Goal: Task Accomplishment & Management: Use online tool/utility

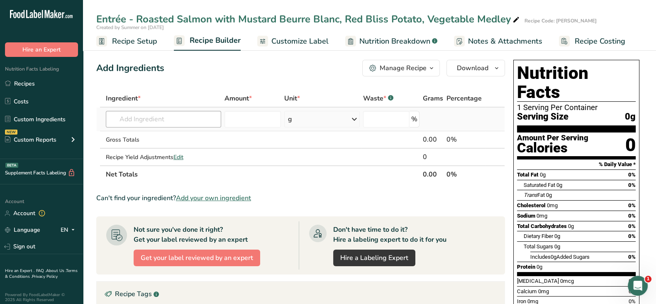
drag, startPoint x: 32, startPoint y: 81, endPoint x: 219, endPoint y: 122, distance: 190.9
click at [32, 80] on link "Recipes" at bounding box center [41, 84] width 83 height 16
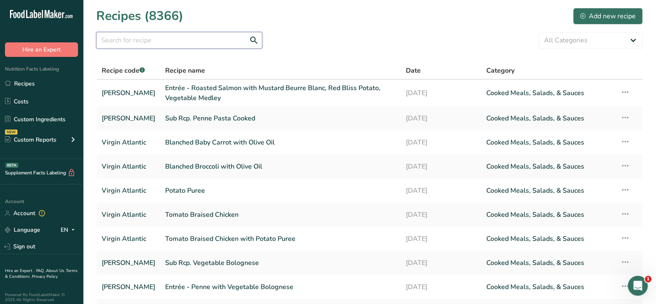
click at [125, 38] on input "text" at bounding box center [179, 40] width 166 height 17
paste input "Grilled Cheese Sandwich with Spinach"
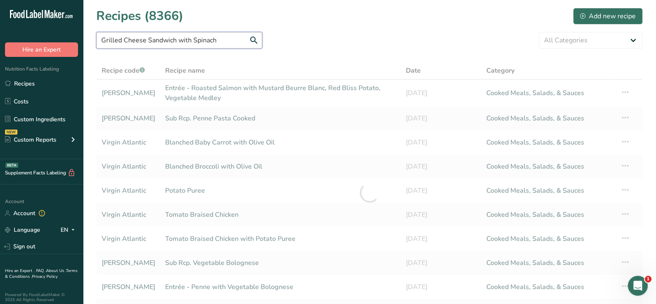
type input "Grilled Cheese Sandwich with Spinach"
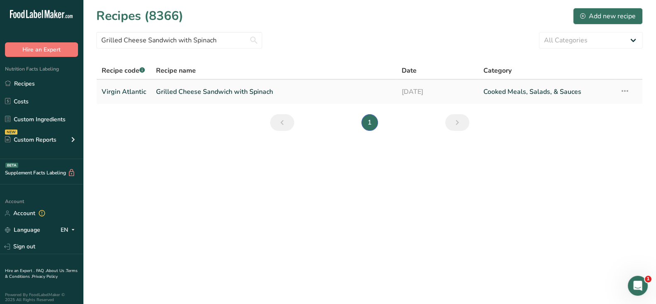
click at [222, 90] on link "Grilled Cheese Sandwich with Spinach" at bounding box center [274, 91] width 236 height 17
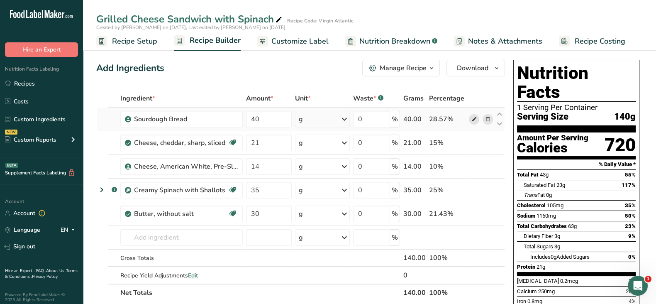
click at [475, 119] on icon at bounding box center [474, 119] width 6 height 9
click at [474, 121] on icon at bounding box center [474, 119] width 6 height 9
click at [158, 236] on input "text" at bounding box center [181, 237] width 122 height 17
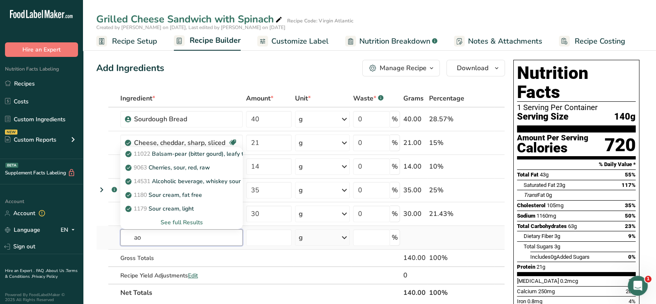
type input "a"
type input "sourdough"
click at [172, 223] on div "See full Results" at bounding box center [181, 222] width 109 height 9
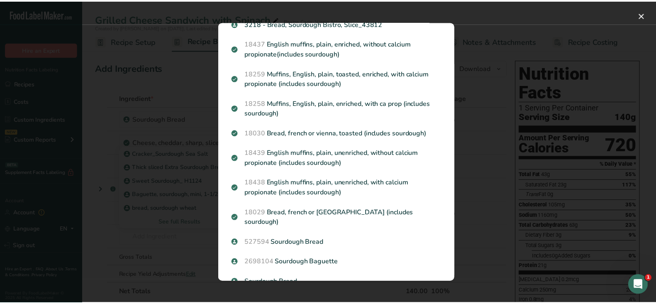
scroll to position [181, 0]
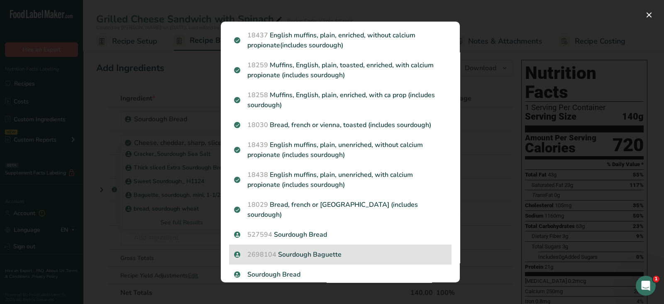
click at [303, 249] on p "2698104 Sourdough Baguette" at bounding box center [340, 254] width 212 height 10
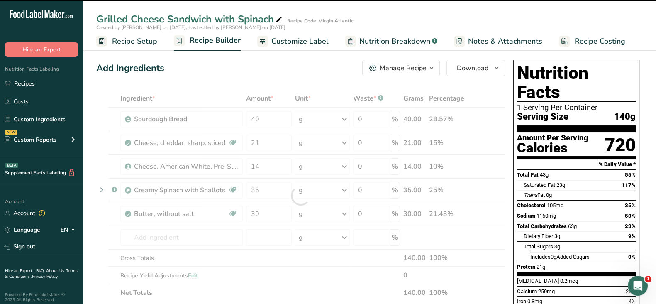
type input "0"
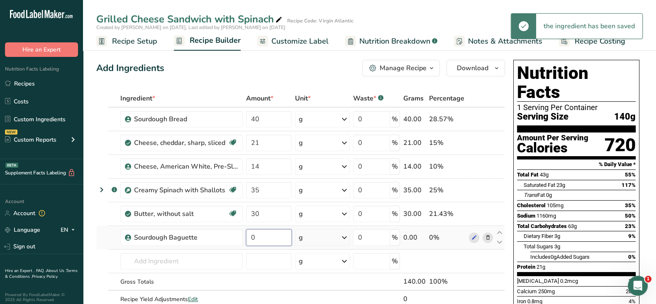
click at [274, 236] on input "0" at bounding box center [269, 237] width 46 height 17
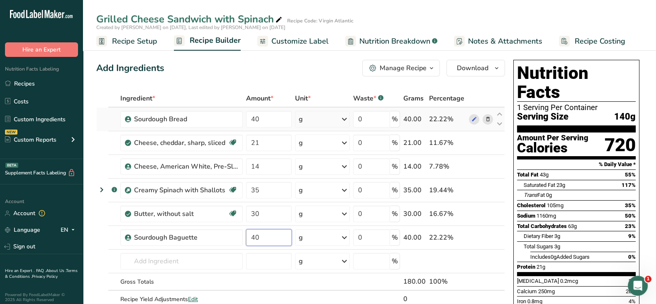
type input "40"
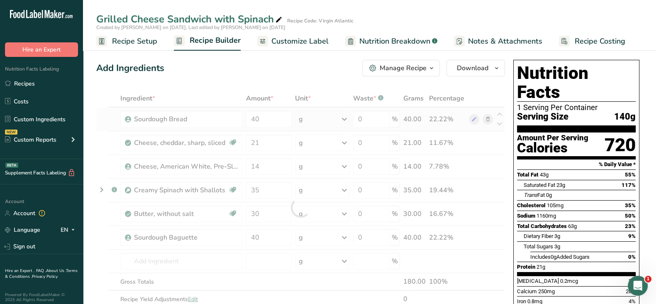
click at [487, 118] on div "Ingredient * Amount * Unit * Waste * .a-a{fill:#347362;}.b-a{fill:#fff;} Grams …" at bounding box center [300, 207] width 409 height 235
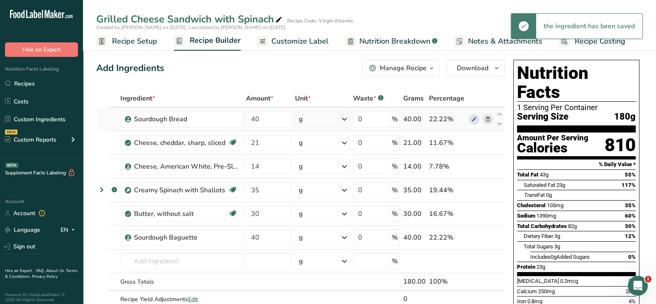
click at [487, 118] on icon at bounding box center [488, 119] width 6 height 9
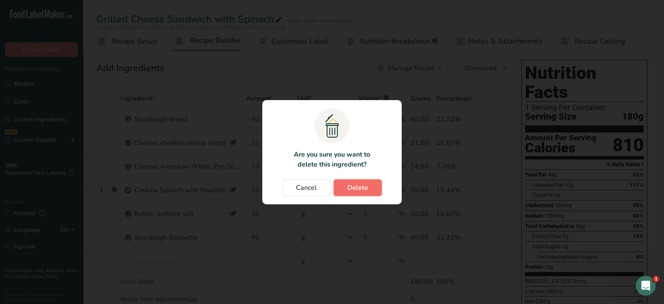
click at [367, 187] on span "Delete" at bounding box center [357, 188] width 21 height 10
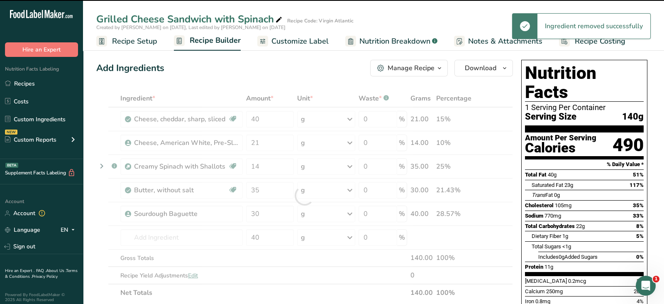
type input "21"
type input "14"
type input "35"
type input "30"
type input "40"
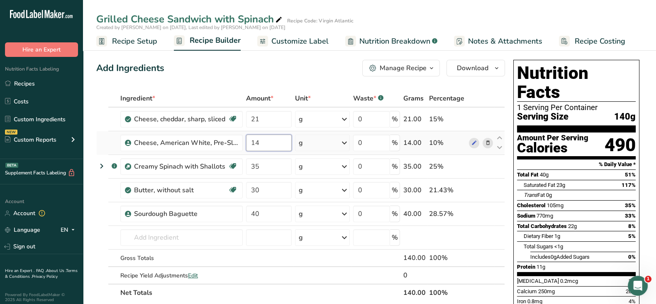
drag, startPoint x: 270, startPoint y: 144, endPoint x: 249, endPoint y: 143, distance: 21.2
click at [249, 143] on input "14" at bounding box center [269, 142] width 46 height 17
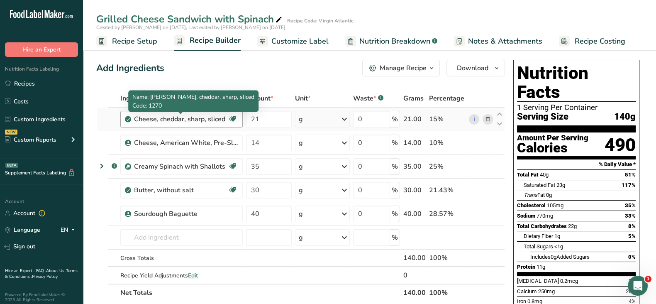
click at [181, 117] on div "Ingredient * Amount * Unit * Waste * .a-a{fill:#347362;}.b-a{fill:#fff;} Grams …" at bounding box center [300, 196] width 409 height 212
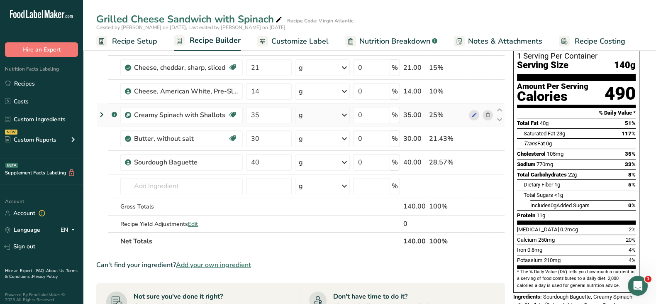
scroll to position [0, 0]
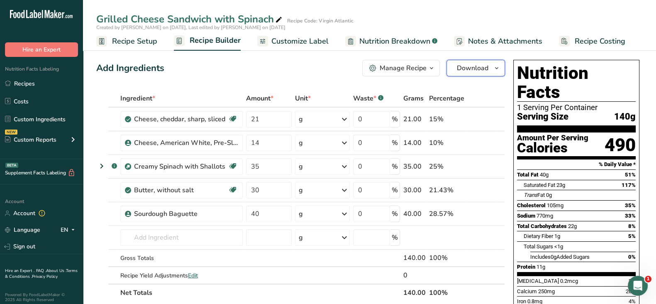
click at [474, 68] on span "Download" at bounding box center [473, 68] width 32 height 10
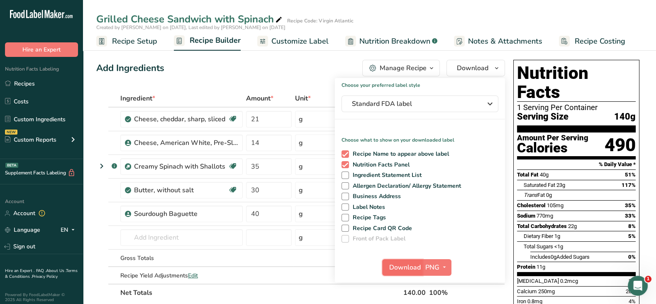
click at [405, 270] on span "Download" at bounding box center [405, 267] width 32 height 10
drag, startPoint x: 383, startPoint y: 42, endPoint x: 358, endPoint y: 198, distance: 158.1
click at [383, 42] on span "Nutrition Breakdown" at bounding box center [394, 41] width 71 height 11
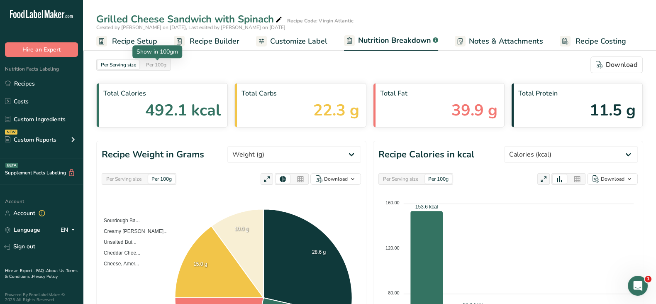
click at [156, 65] on div "Per 100g" at bounding box center [156, 64] width 27 height 9
click at [578, 154] on select "Weight (g) Calories (kcal) Energy KJ (kj) Total Fat (g) Saturated Fat (g) Trans…" at bounding box center [571, 154] width 134 height 17
select select "Energy KJ"
click at [535, 146] on select "Weight (g) Calories (kcal) Energy KJ (kj) Total Fat (g) Saturated Fat (g) Trans…" at bounding box center [571, 154] width 134 height 17
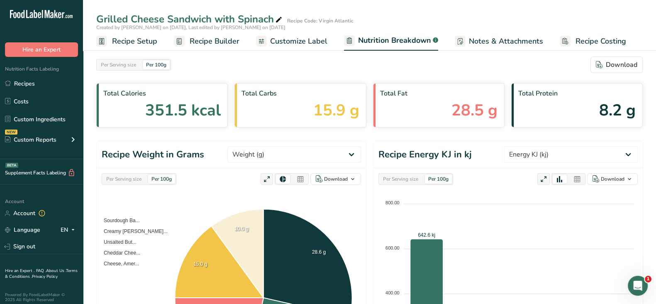
click at [578, 177] on icon at bounding box center [577, 179] width 7 height 12
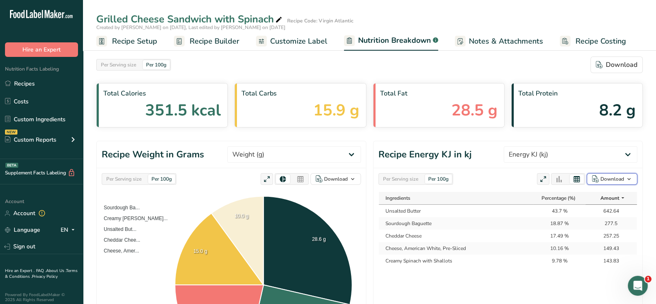
click at [615, 178] on div "Download" at bounding box center [613, 178] width 24 height 7
click at [598, 207] on div "As table (.xlsx)" at bounding box center [610, 205] width 46 height 11
click at [436, 177] on div "Per 100g" at bounding box center [438, 178] width 27 height 9
click at [411, 176] on div "Per Serving size" at bounding box center [401, 178] width 42 height 9
click at [610, 179] on div "Download" at bounding box center [613, 178] width 24 height 7
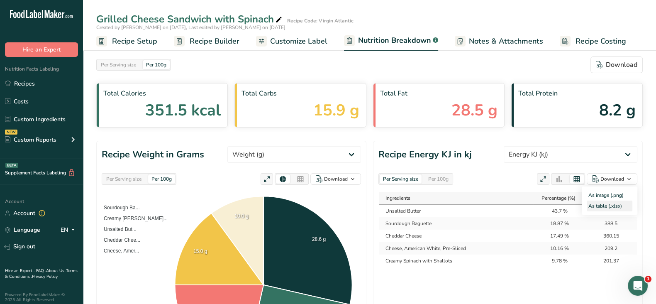
click at [602, 205] on div "As table (.xlsx)" at bounding box center [610, 205] width 46 height 11
drag, startPoint x: 210, startPoint y: 42, endPoint x: 235, endPoint y: 94, distance: 57.7
click at [210, 42] on span "Recipe Builder" at bounding box center [215, 41] width 50 height 11
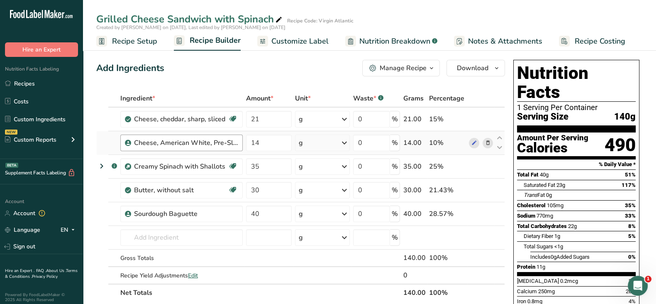
drag, startPoint x: 25, startPoint y: 81, endPoint x: 224, endPoint y: 147, distance: 210.0
click at [25, 80] on link "Recipes" at bounding box center [41, 84] width 83 height 16
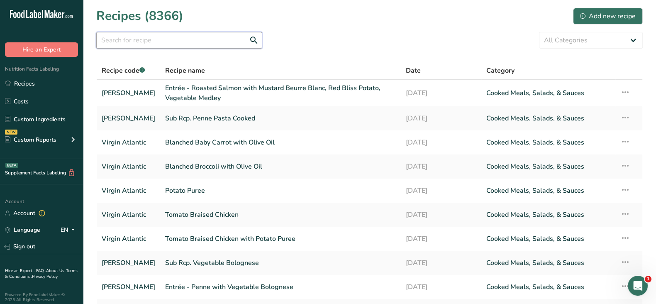
click at [114, 39] on input "text" at bounding box center [179, 40] width 166 height 17
paste input "Grilled Salmon with Yuzu Sauce, Vegetable, Flavored Rice"
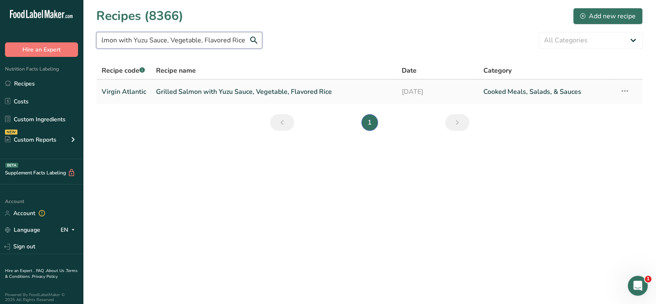
type input "Grilled Salmon with Yuzu Sauce, Vegetable, Flavored Rice"
click at [200, 89] on link "Grilled Salmon with Yuzu Sauce, Vegetable, Flavored Rice" at bounding box center [274, 91] width 236 height 17
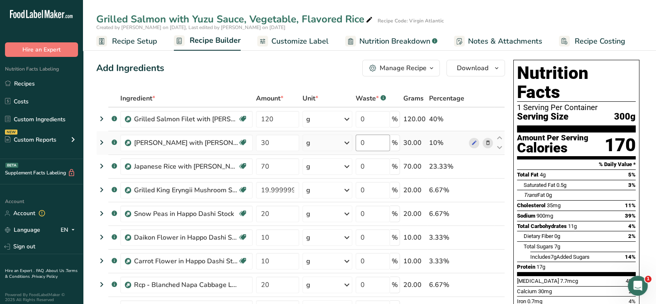
drag, startPoint x: 386, startPoint y: 40, endPoint x: 372, endPoint y: 143, distance: 103.5
click at [386, 40] on span "Nutrition Breakdown" at bounding box center [394, 41] width 71 height 11
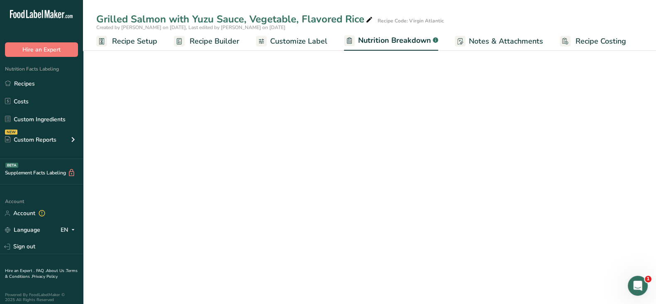
select select "Calories"
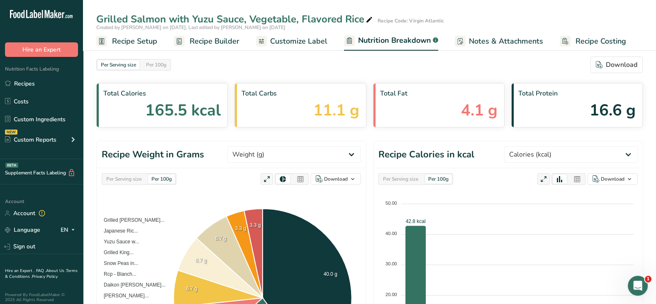
drag, startPoint x: 128, startPoint y: 37, endPoint x: 145, endPoint y: 49, distance: 21.2
click at [128, 37] on span "Recipe Setup" at bounding box center [134, 41] width 45 height 11
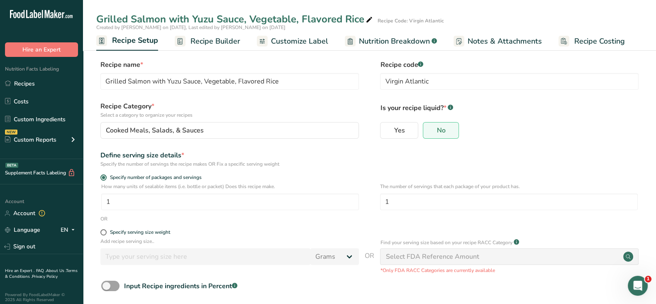
click at [212, 39] on span "Recipe Builder" at bounding box center [215, 41] width 50 height 11
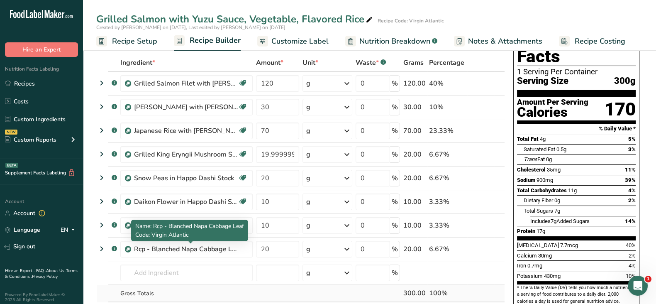
scroll to position [51, 0]
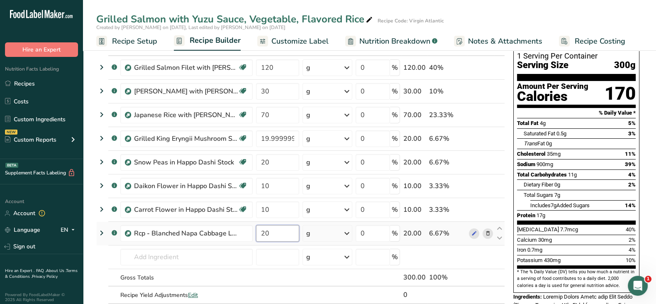
click at [285, 233] on input "20" at bounding box center [277, 233] width 43 height 17
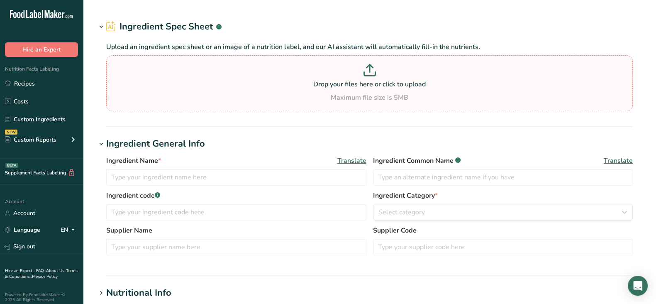
type input "Sourdough Bread"
type input "527594"
type input "Rotella's"
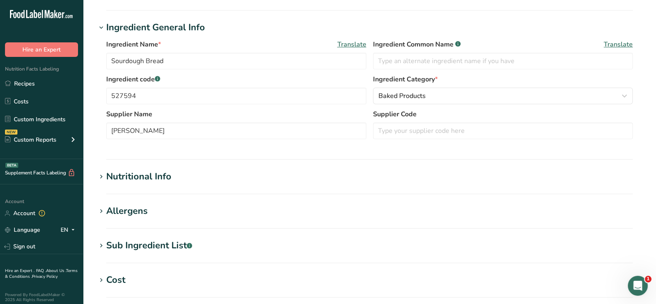
scroll to position [156, 0]
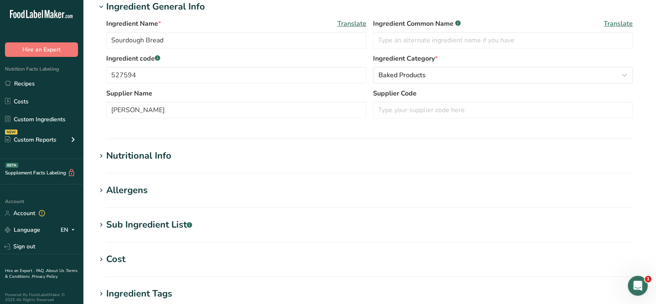
click at [159, 159] on div "Nutritional Info" at bounding box center [138, 156] width 65 height 14
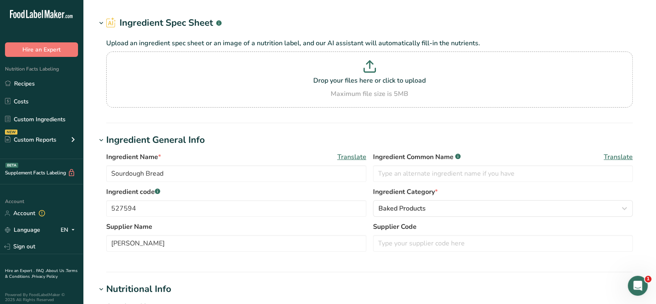
scroll to position [0, 0]
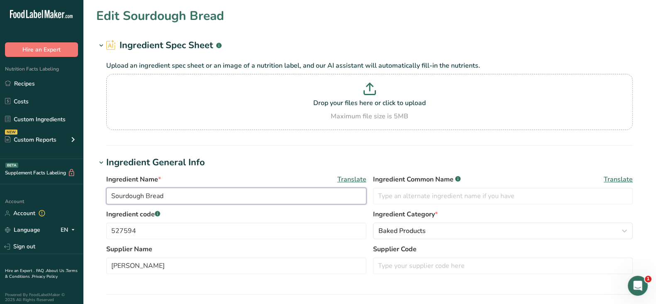
click at [134, 194] on input "Sourdough Bread" at bounding box center [236, 196] width 260 height 17
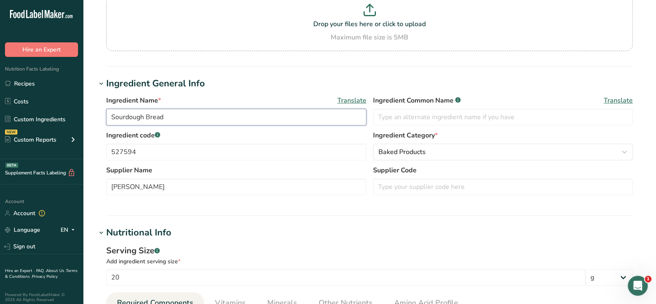
scroll to position [156, 0]
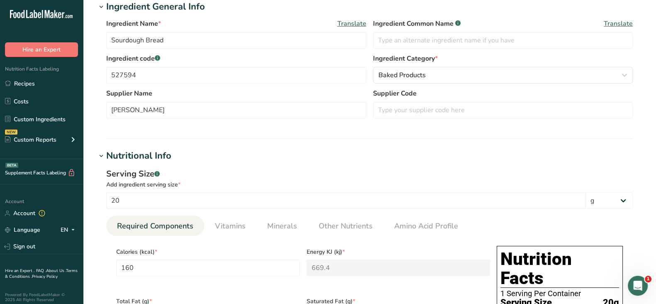
click at [519, 188] on div "Add ingredient serving size *" at bounding box center [369, 184] width 527 height 9
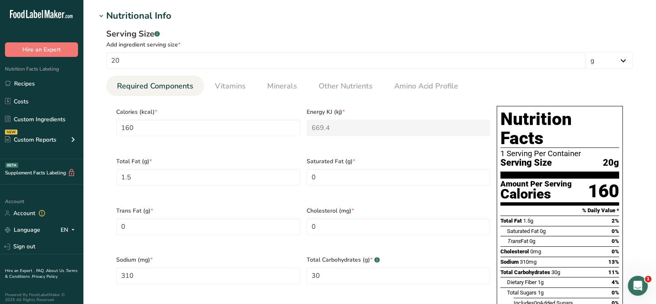
scroll to position [311, 0]
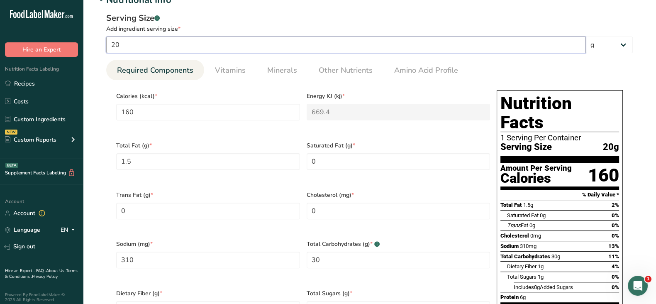
drag, startPoint x: 122, startPoint y: 45, endPoint x: 104, endPoint y: 45, distance: 17.9
click at [104, 45] on div "Serving Size .a-a{fill:#347362;}.b-a{fill:#fff;} Add ingredient serving size * …" at bounding box center [369, 200] width 547 height 387
type input "5"
type input "40"
type KJ "167.35"
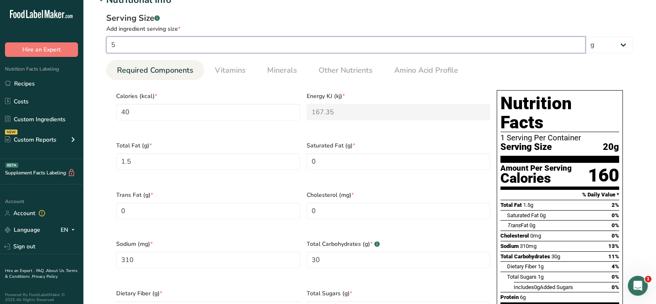
type Fat "0.375"
type input "77.5"
type Carbohydrates "7.5"
type Fiber "0.25"
type Sugars "0.25"
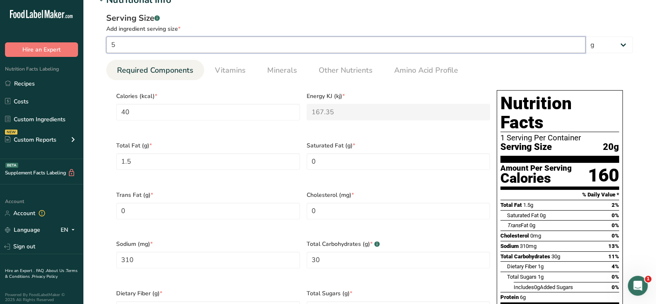
type input "1.5"
type input "56"
type input "448"
type KJ "1874.32"
type Fat "4.2"
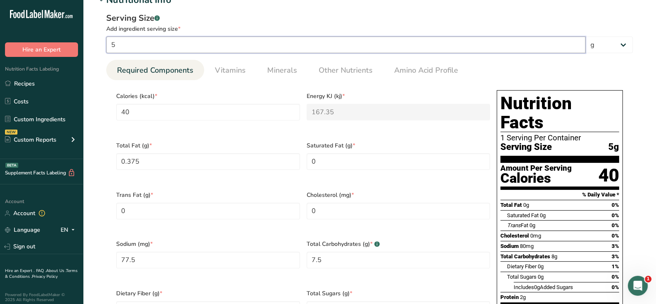
type input "868"
type Carbohydrates "84"
type Fiber "2.8"
type Sugars "2.8"
type input "16.8"
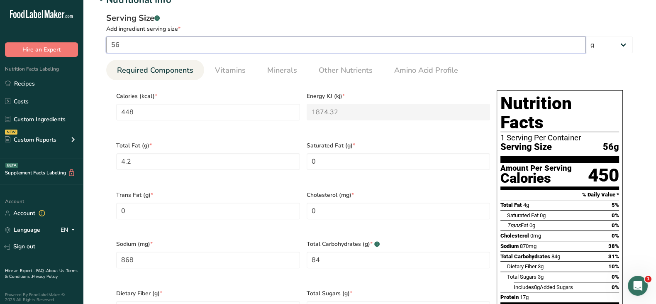
type input "56.0001"
type input "448.0008"
type KJ "1874.3233"
type input "868.0016"
type Carbohydrates "84.0002"
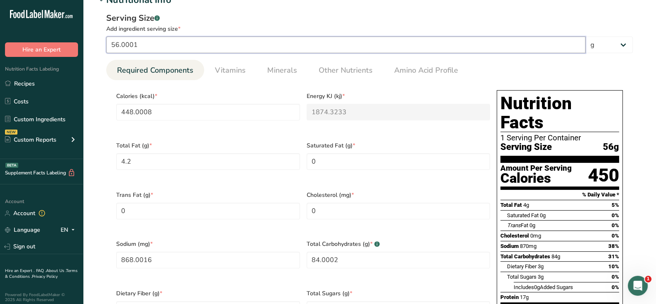
type input "56.0002"
type input "448.0016"
type KJ "1874.3267"
type input "868.0031"
type Carbohydrates "84.0003"
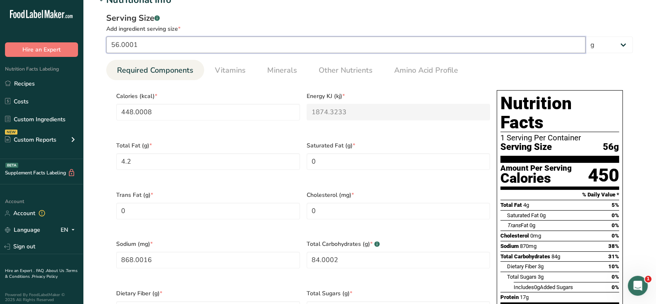
type input "16.8001"
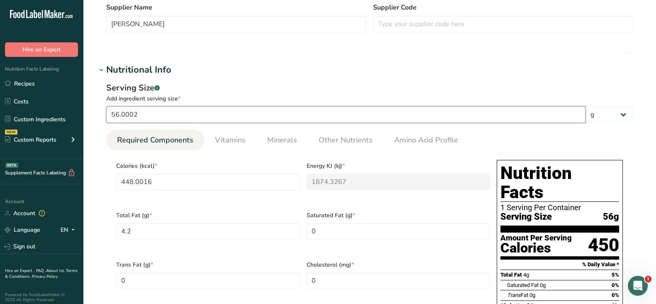
scroll to position [156, 0]
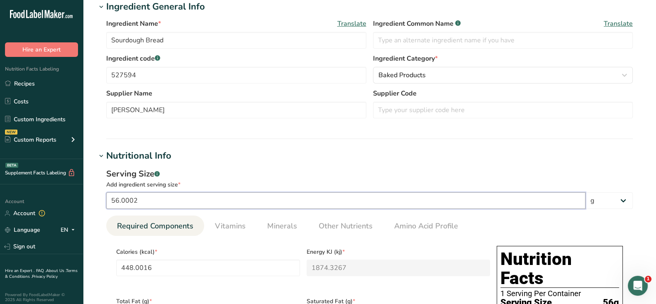
type input "56.0002"
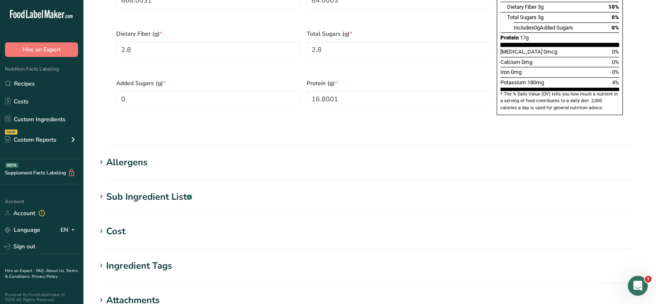
scroll to position [699, 0]
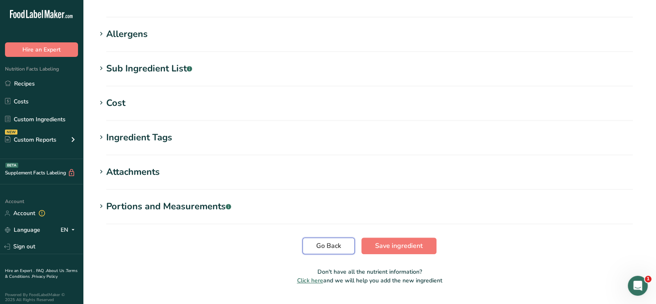
click at [320, 241] on span "Go Back" at bounding box center [328, 246] width 25 height 10
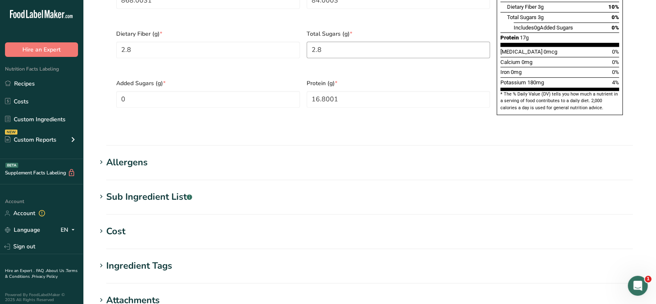
scroll to position [647, 0]
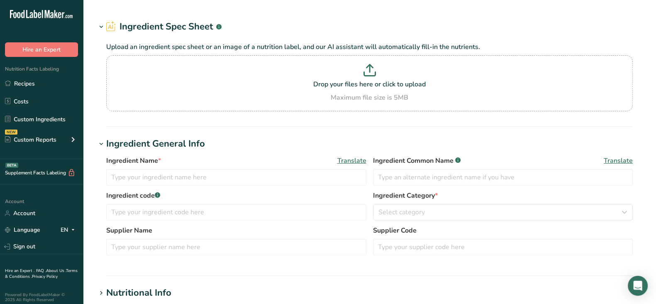
type input "Sourdough Bread"
type input "527594"
type input "Rotella's"
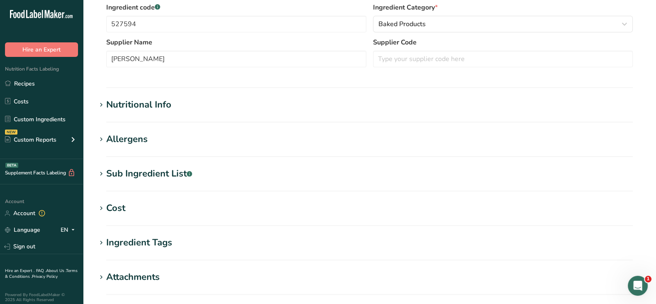
scroll to position [207, 0]
click at [146, 109] on div "Nutritional Info" at bounding box center [138, 105] width 65 height 14
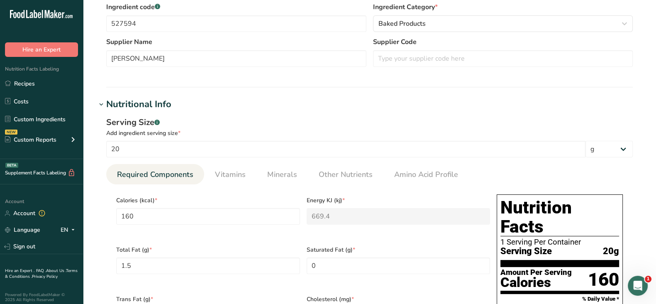
scroll to position [0, 0]
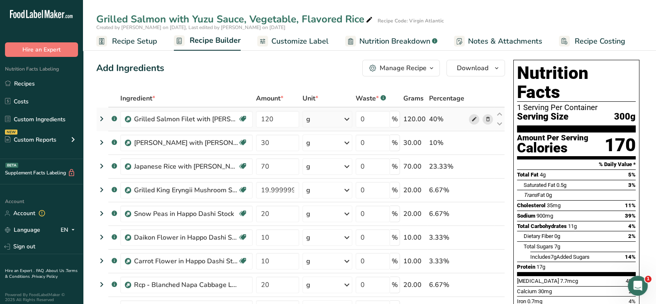
click at [473, 121] on icon at bounding box center [474, 119] width 6 height 9
click at [472, 142] on icon at bounding box center [474, 143] width 6 height 9
click at [473, 166] on icon at bounding box center [474, 166] width 6 height 9
click at [476, 189] on icon at bounding box center [474, 190] width 6 height 9
click at [474, 234] on icon at bounding box center [474, 237] width 6 height 9
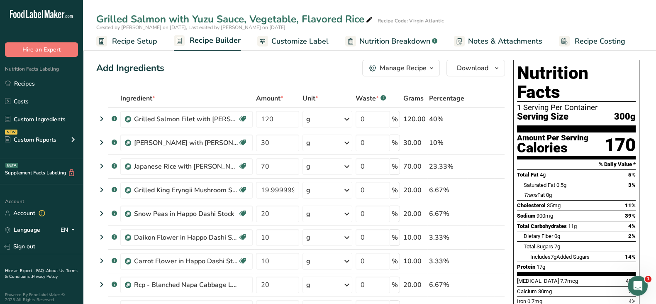
drag, startPoint x: 292, startPoint y: 40, endPoint x: 216, endPoint y: 42, distance: 76.4
click at [292, 40] on span "Customize Label" at bounding box center [299, 41] width 57 height 11
click at [216, 42] on span "Recipe Builder" at bounding box center [215, 40] width 51 height 11
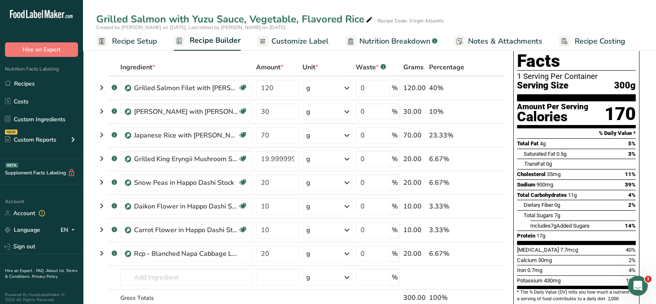
scroll to position [51, 0]
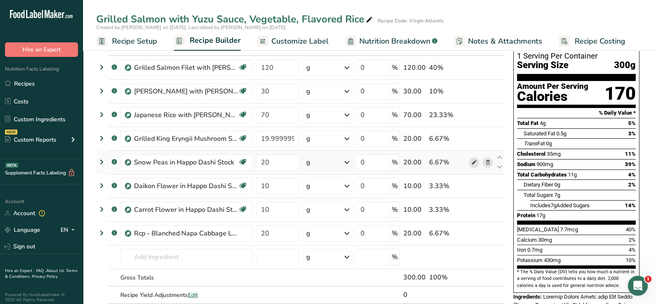
click at [475, 162] on icon at bounding box center [474, 162] width 6 height 9
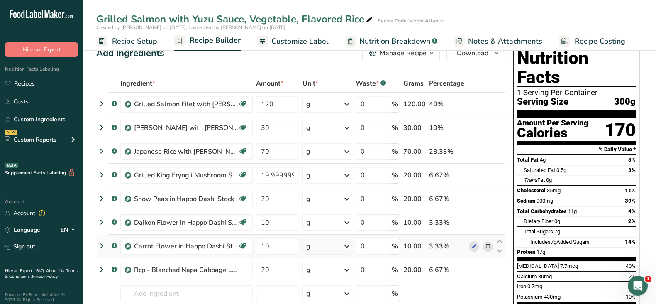
scroll to position [0, 0]
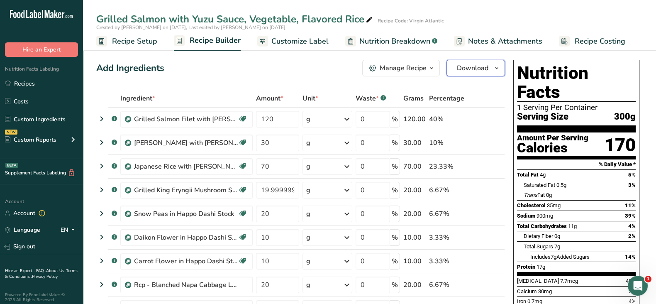
click at [479, 67] on span "Download" at bounding box center [473, 68] width 32 height 10
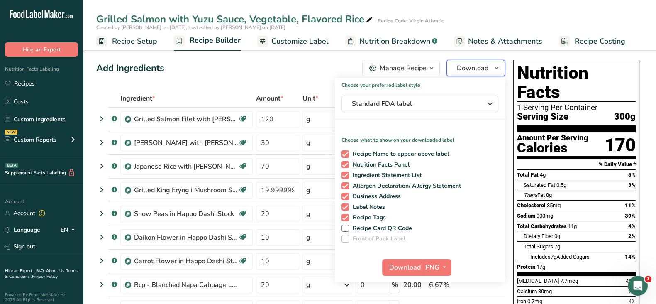
click at [476, 65] on span "Download" at bounding box center [473, 68] width 32 height 10
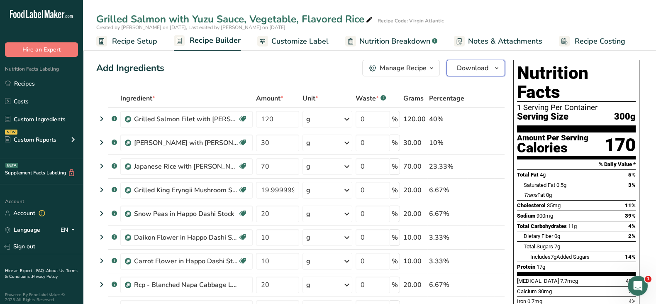
click at [469, 67] on span "Download" at bounding box center [473, 68] width 32 height 10
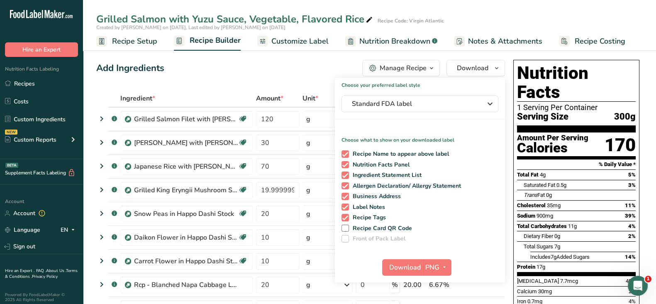
click at [359, 175] on span "Ingredient Statement List" at bounding box center [385, 174] width 73 height 7
click at [347, 175] on input "Ingredient Statement List" at bounding box center [344, 174] width 5 height 5
checkbox input "false"
click at [358, 184] on span "Allergen Declaration/ Allergy Statement" at bounding box center [405, 185] width 112 height 7
click at [347, 184] on input "Allergen Declaration/ Allergy Statement" at bounding box center [344, 185] width 5 height 5
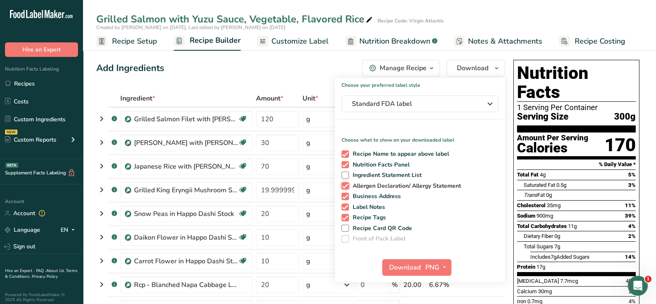
checkbox input "false"
click at [356, 198] on span "Business Address" at bounding box center [375, 196] width 52 height 7
click at [347, 198] on input "Business Address" at bounding box center [344, 195] width 5 height 5
checkbox input "false"
click at [356, 208] on span "Label Notes" at bounding box center [367, 206] width 37 height 7
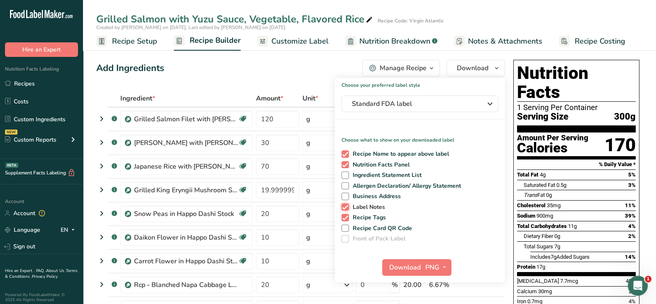
click at [347, 208] on input "Label Notes" at bounding box center [344, 206] width 5 height 5
checkbox input "false"
click at [356, 214] on span "Recipe Tags" at bounding box center [367, 217] width 37 height 7
click at [347, 215] on input "Recipe Tags" at bounding box center [344, 217] width 5 height 5
checkbox input "false"
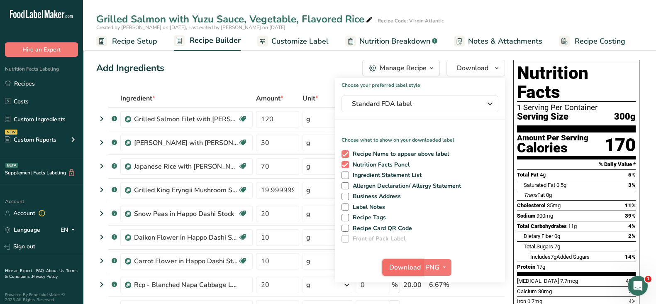
click at [396, 267] on span "Download" at bounding box center [405, 267] width 32 height 10
drag, startPoint x: 371, startPoint y: 37, endPoint x: 367, endPoint y: 158, distance: 120.9
click at [371, 37] on span "Nutrition Breakdown" at bounding box center [394, 41] width 71 height 11
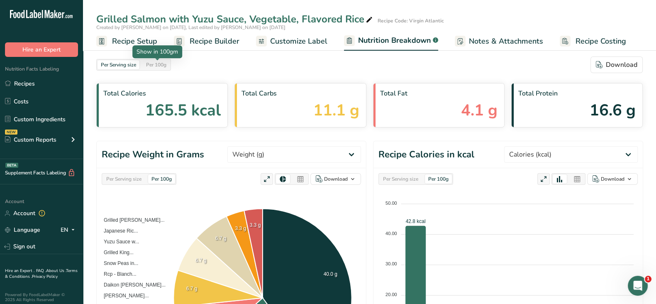
click at [154, 65] on div "Per 100g" at bounding box center [156, 64] width 27 height 9
click at [438, 177] on div "Per 100g" at bounding box center [438, 178] width 27 height 9
click at [568, 151] on select "Weight (g) Calories (kcal) Energy KJ (kj) Total Fat (g) Saturated Fat (g) Trans…" at bounding box center [571, 154] width 134 height 17
select select "Energy KJ"
click at [535, 146] on select "Weight (g) Calories (kcal) Energy KJ (kj) Total Fat (g) Saturated Fat (g) Trans…" at bounding box center [571, 154] width 134 height 17
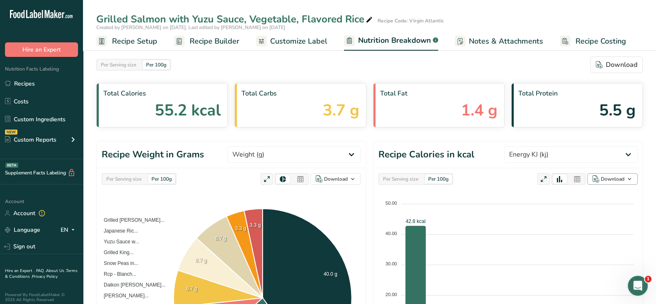
click at [577, 180] on icon at bounding box center [577, 179] width 7 height 12
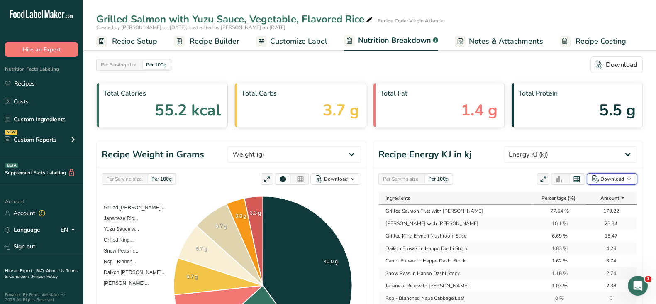
click at [605, 178] on div "Download" at bounding box center [613, 178] width 24 height 7
click at [601, 207] on div "As table (.xlsx)" at bounding box center [610, 205] width 46 height 11
click at [412, 180] on div "Per Serving size" at bounding box center [401, 178] width 42 height 9
click at [616, 179] on div "Download" at bounding box center [613, 178] width 24 height 7
click at [598, 206] on div "As table (.xlsx)" at bounding box center [610, 205] width 46 height 11
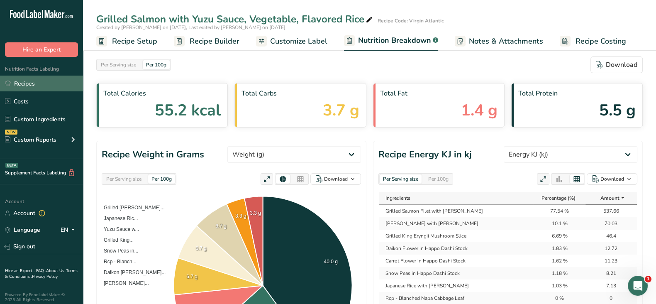
click at [29, 81] on link "Recipes" at bounding box center [41, 84] width 83 height 16
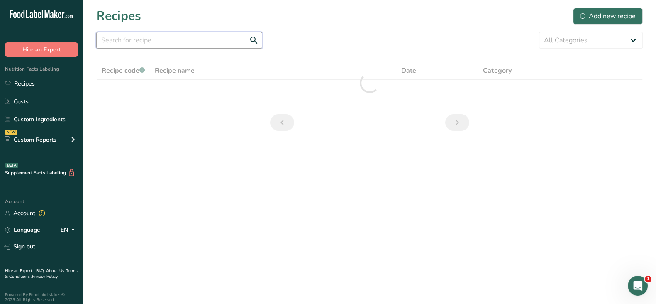
click at [139, 39] on input "text" at bounding box center [179, 40] width 166 height 17
paste input "Garlic BBQ Pulled Pork Sandwich"
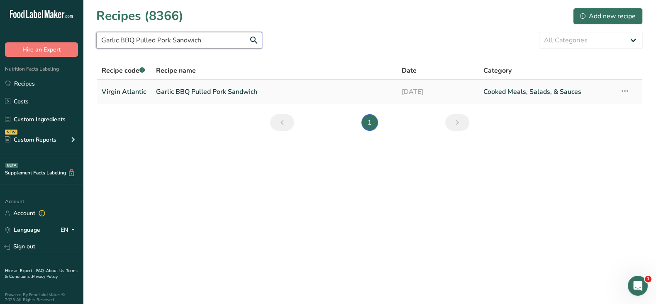
type input "Garlic BBQ Pulled Pork Sandwich"
click at [193, 90] on link "Garlic BBQ Pulled Pork Sandwich" at bounding box center [274, 91] width 236 height 17
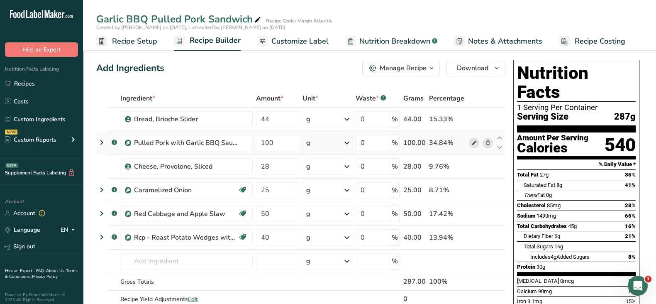
click at [473, 142] on icon at bounding box center [474, 143] width 6 height 9
click at [26, 84] on link "Recipes" at bounding box center [41, 84] width 83 height 16
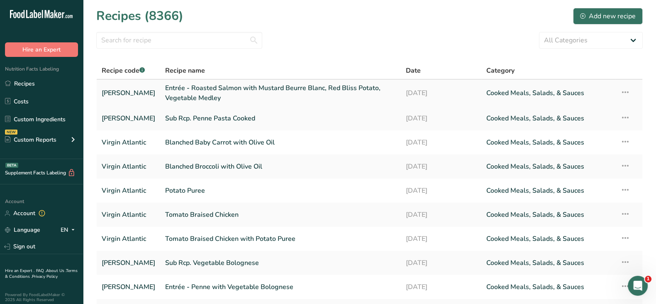
click at [273, 88] on link "Entrée - Roasted Salmon with Mustard Beurre Blanc, Red Bliss Potato, Vegetable …" at bounding box center [280, 93] width 231 height 20
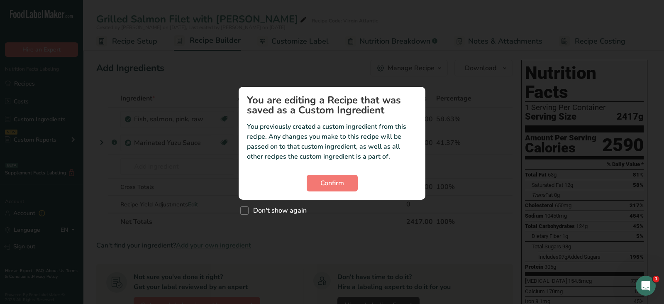
drag, startPoint x: 241, startPoint y: 208, endPoint x: 266, endPoint y: 204, distance: 24.8
click at [241, 208] on span "Custom ingredient modal" at bounding box center [244, 210] width 8 height 8
click at [241, 208] on input "Don't show again" at bounding box center [242, 210] width 5 height 5
checkbox input "true"
click at [326, 186] on span "Confirm" at bounding box center [332, 183] width 24 height 10
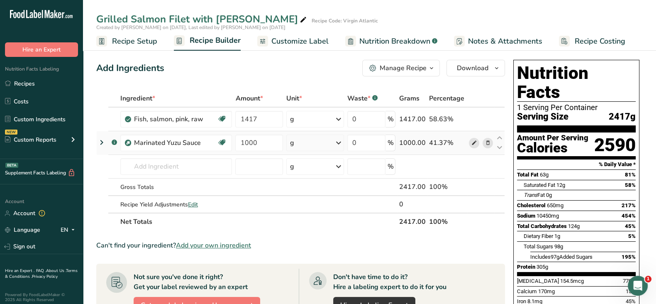
click at [473, 143] on icon at bounding box center [474, 143] width 6 height 9
click at [193, 204] on span "Edit" at bounding box center [193, 204] width 10 height 8
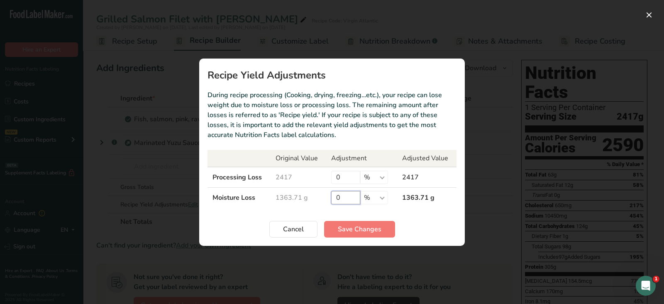
drag, startPoint x: 349, startPoint y: 200, endPoint x: 337, endPoint y: 198, distance: 12.2
click at [337, 198] on input "0" at bounding box center [345, 197] width 29 height 13
type input "50"
click at [345, 231] on span "Save Changes" at bounding box center [360, 229] width 44 height 10
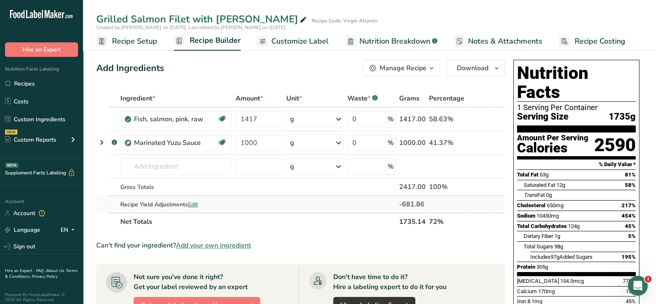
click at [197, 201] on span "Edit" at bounding box center [193, 204] width 10 height 8
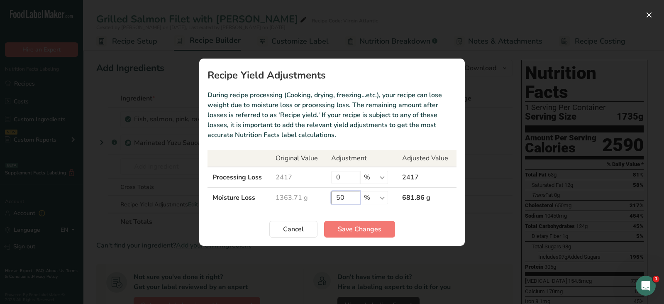
drag, startPoint x: 349, startPoint y: 201, endPoint x: 331, endPoint y: 198, distance: 18.9
click at [331, 198] on input "50" at bounding box center [345, 197] width 29 height 13
type input "60"
click at [352, 225] on span "Save Changes" at bounding box center [360, 229] width 44 height 10
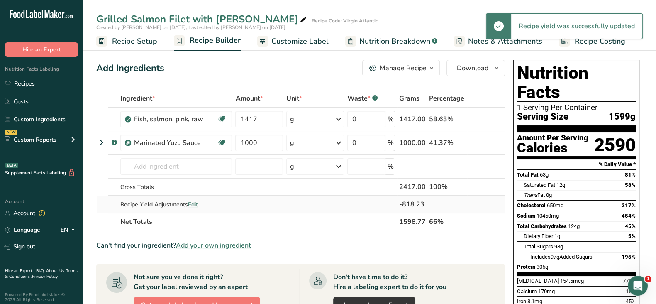
click at [194, 204] on span "Edit" at bounding box center [193, 204] width 10 height 8
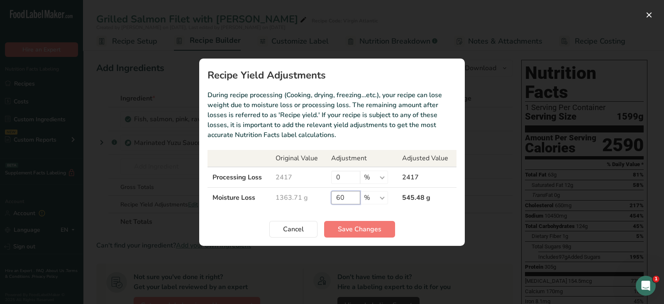
drag, startPoint x: 335, startPoint y: 196, endPoint x: 327, endPoint y: 196, distance: 7.5
click at [327, 196] on td "60 % g kg mg mcg lb oz" at bounding box center [361, 197] width 71 height 20
type input "70"
click at [349, 224] on span "Save Changes" at bounding box center [360, 229] width 44 height 10
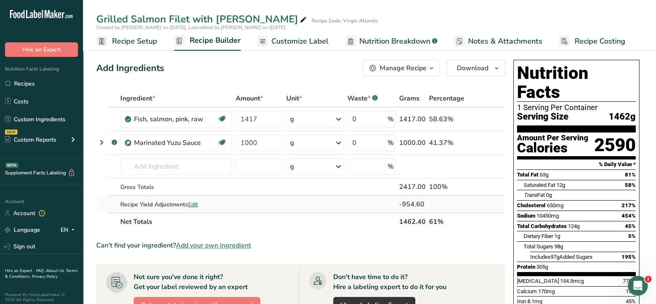
click at [193, 201] on span "Edit" at bounding box center [193, 204] width 10 height 8
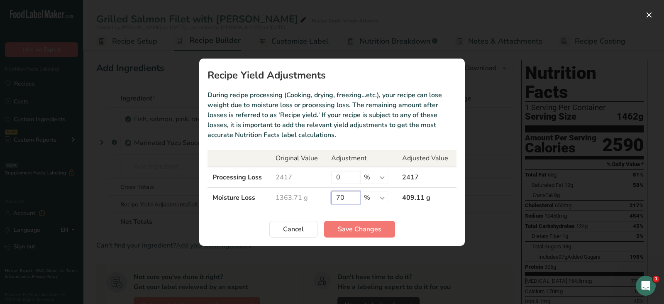
drag, startPoint x: 349, startPoint y: 196, endPoint x: 320, endPoint y: 196, distance: 29.1
click at [320, 196] on tr "Moisture Loss 1363.71 g 70 % g kg mg mcg lb oz 409.11 g" at bounding box center [332, 197] width 249 height 20
type input "80"
click at [340, 226] on span "Save Changes" at bounding box center [360, 229] width 44 height 10
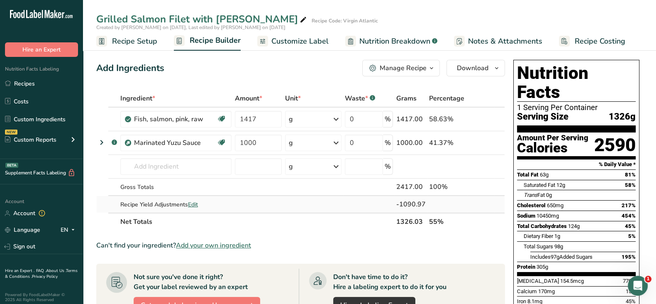
click at [196, 201] on span "Edit" at bounding box center [193, 204] width 10 height 8
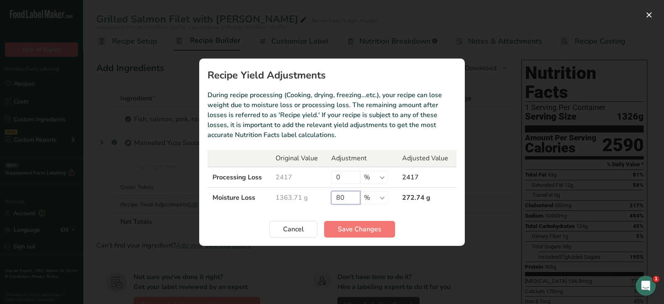
drag, startPoint x: 345, startPoint y: 198, endPoint x: 330, endPoint y: 197, distance: 15.4
click at [330, 197] on td "80 % g kg mg mcg lb oz" at bounding box center [361, 197] width 71 height 20
type input "85"
click at [355, 230] on span "Save Changes" at bounding box center [360, 229] width 44 height 10
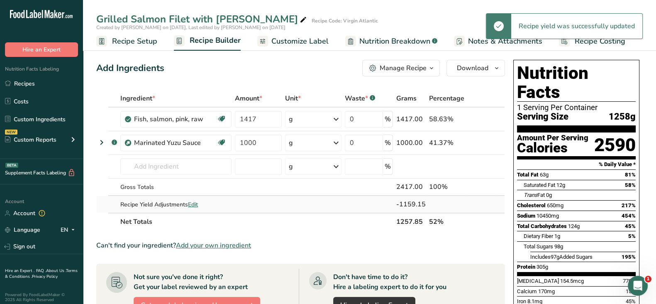
click at [194, 202] on span "Edit" at bounding box center [193, 204] width 10 height 8
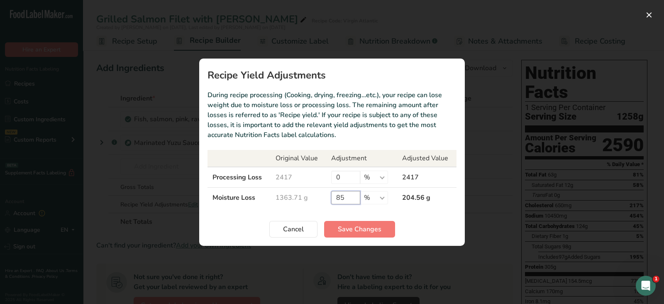
drag, startPoint x: 342, startPoint y: 198, endPoint x: 338, endPoint y: 198, distance: 4.6
click at [338, 198] on input "85" at bounding box center [345, 197] width 29 height 13
type input "87"
click at [351, 228] on span "Save Changes" at bounding box center [360, 229] width 44 height 10
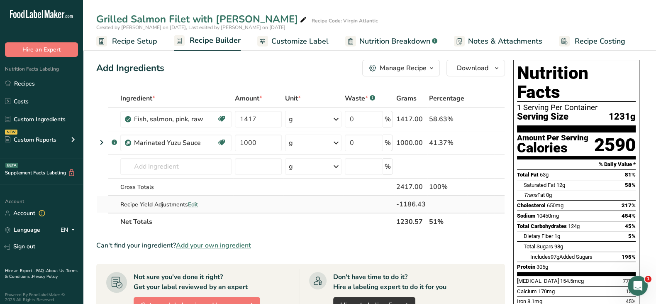
click at [196, 202] on span "Edit" at bounding box center [193, 204] width 10 height 8
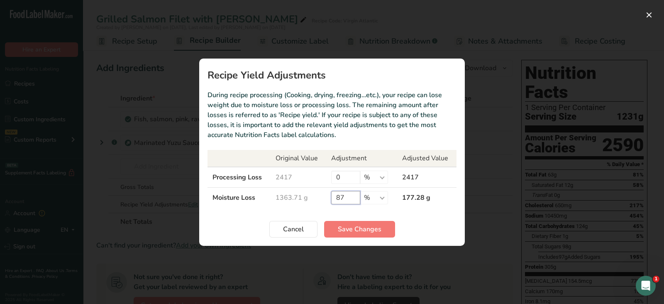
drag, startPoint x: 349, startPoint y: 198, endPoint x: 340, endPoint y: 198, distance: 8.3
click at [340, 198] on input "87" at bounding box center [345, 197] width 29 height 13
type input "88"
click at [356, 228] on span "Save Changes" at bounding box center [360, 229] width 44 height 10
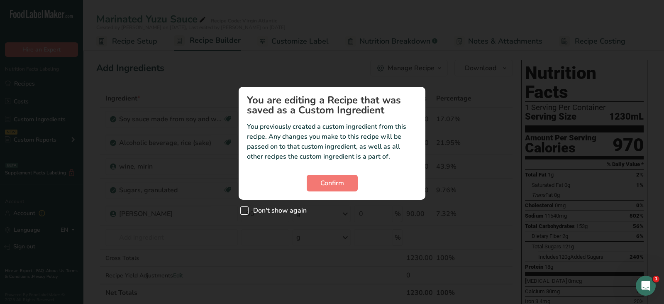
click at [278, 210] on span "Don't show again" at bounding box center [278, 210] width 58 height 8
click at [246, 210] on input "Don't show again" at bounding box center [242, 210] width 5 height 5
checkbox input "true"
click at [333, 182] on span "Confirm" at bounding box center [332, 183] width 24 height 10
click at [276, 211] on span "Don't show again" at bounding box center [278, 210] width 58 height 8
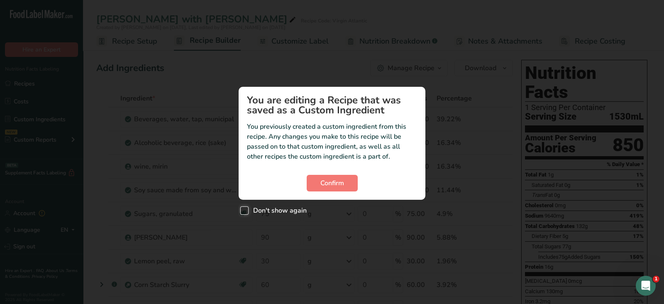
click at [246, 211] on input "Don't show again" at bounding box center [242, 210] width 5 height 5
checkbox input "true"
click at [333, 179] on span "Confirm" at bounding box center [332, 183] width 24 height 10
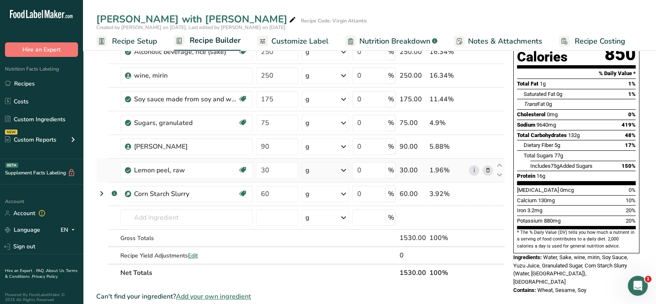
scroll to position [103, 0]
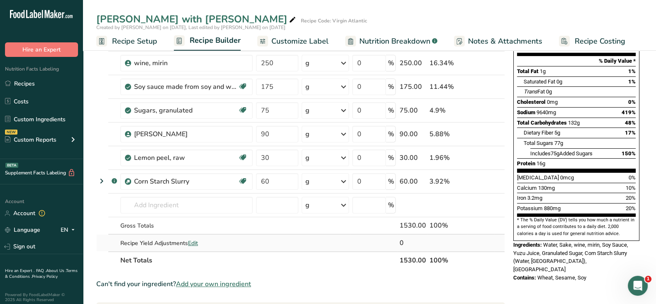
click at [197, 242] on span "Edit" at bounding box center [193, 243] width 10 height 8
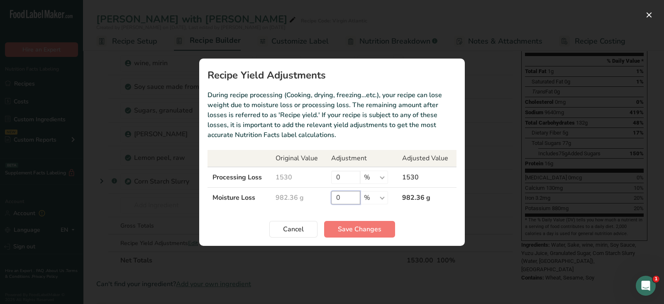
drag, startPoint x: 347, startPoint y: 196, endPoint x: 328, endPoint y: 197, distance: 19.1
click at [328, 197] on td "0 % g kg mg mcg lb oz" at bounding box center [361, 197] width 71 height 20
type input "20"
click at [351, 224] on span "Save Changes" at bounding box center [360, 229] width 44 height 10
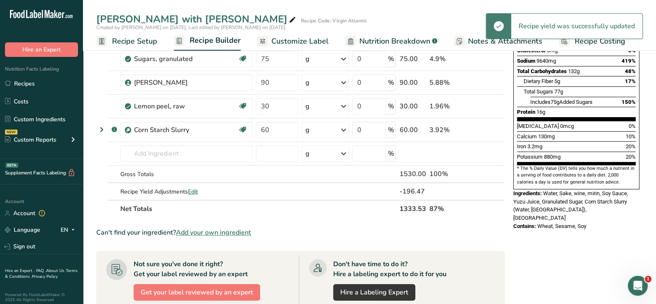
scroll to position [311, 0]
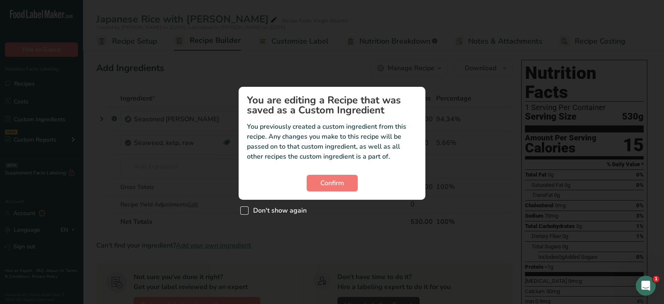
click at [277, 208] on span "Don't show again" at bounding box center [278, 210] width 58 height 8
click at [246, 208] on input "Don't show again" at bounding box center [242, 210] width 5 height 5
checkbox input "true"
click at [340, 180] on span "Confirm" at bounding box center [332, 183] width 24 height 10
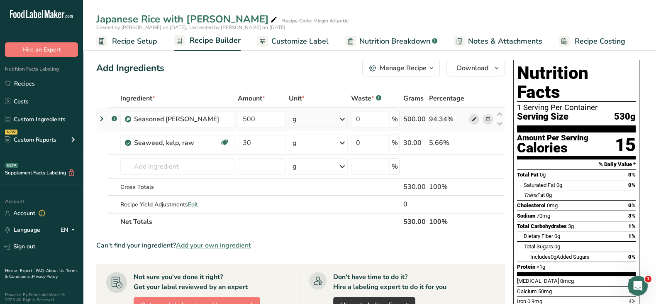
click at [471, 119] on span at bounding box center [474, 119] width 10 height 10
click at [176, 169] on input "text" at bounding box center [177, 166] width 114 height 17
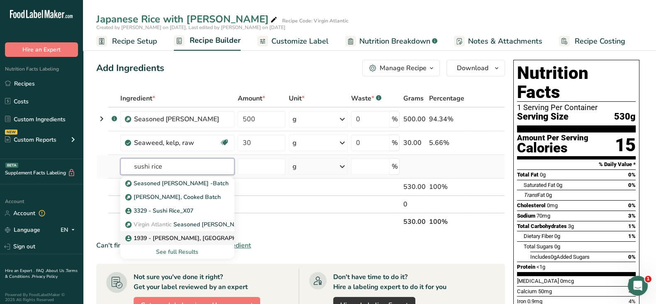
type input "sushi rice"
click at [178, 239] on p "1939 - Rice, Sushi, California 7341604003" at bounding box center [230, 238] width 207 height 9
type input "1939 - Rice, Sushi, California 7341604003"
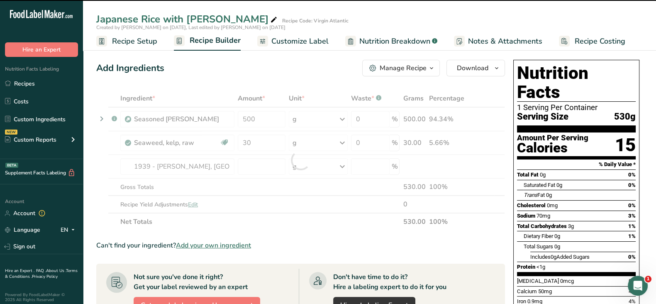
type input "0"
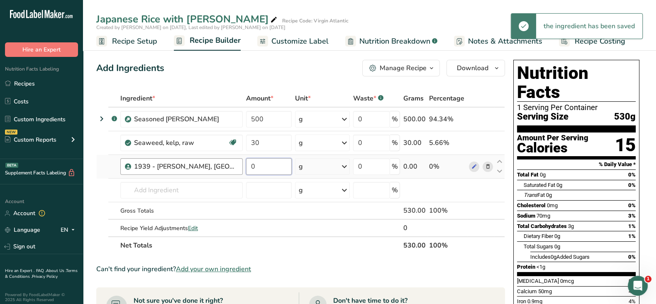
drag, startPoint x: 256, startPoint y: 169, endPoint x: 240, endPoint y: 167, distance: 15.9
click at [240, 167] on tr "1939 - Rice, Sushi, California 7341604003 0 g Weight Units g kg mg See more Vol…" at bounding box center [301, 167] width 408 height 24
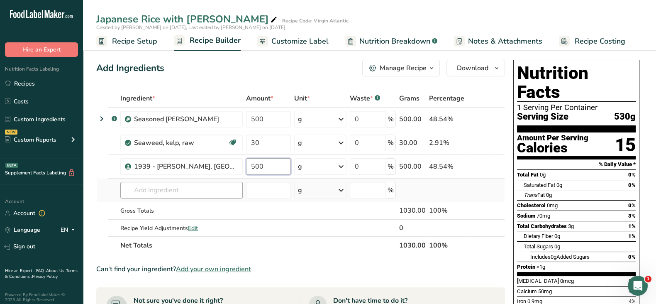
type input "500"
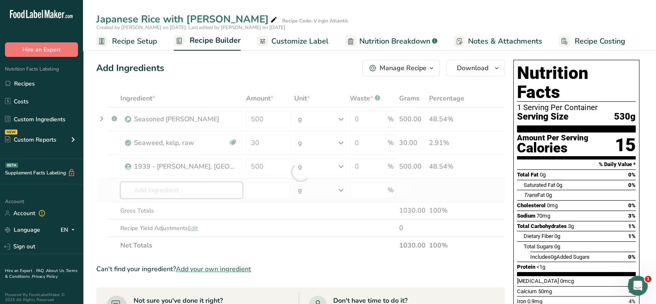
click at [159, 188] on div "Ingredient * Amount * Unit * Waste * .a-a{fill:#347362;}.b-a{fill:#fff;} Grams …" at bounding box center [300, 172] width 409 height 164
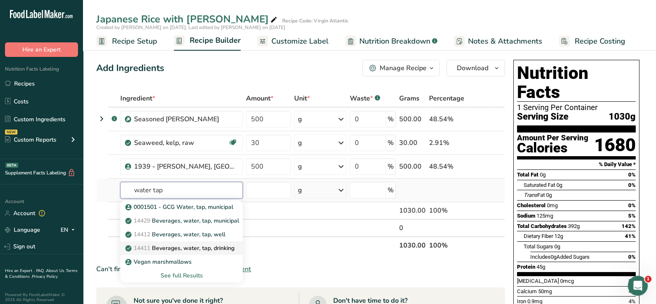
type input "water tap"
click at [168, 245] on p "14411 Beverages, water, tap, drinking" at bounding box center [180, 248] width 107 height 9
type input "Beverages, water, tap, drinking"
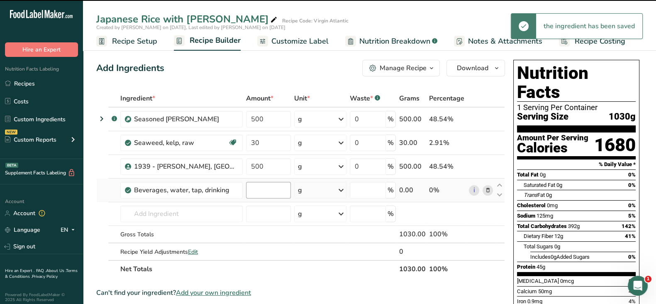
type input "0"
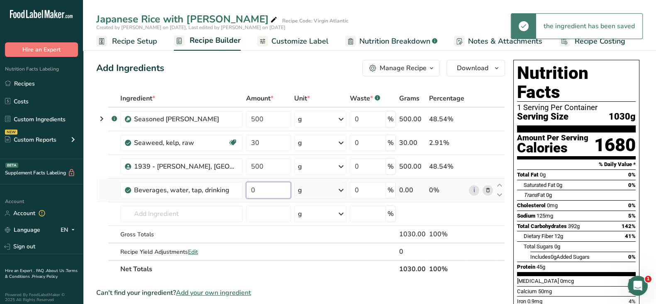
click at [266, 188] on input "0" at bounding box center [268, 190] width 45 height 17
drag, startPoint x: 261, startPoint y: 189, endPoint x: 239, endPoint y: 186, distance: 22.1
click at [239, 186] on tr "Beverages, water, tap, drinking 0 g Portions 1 fl oz 1 serving 8 fl oz 1 liter …" at bounding box center [301, 190] width 408 height 24
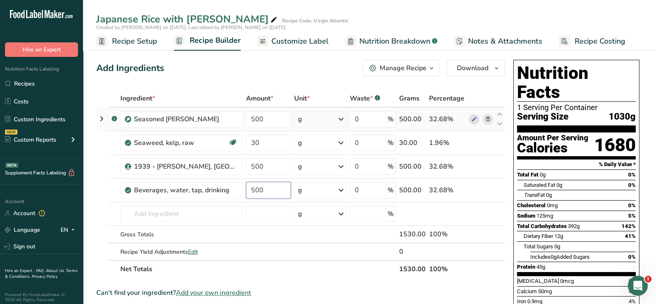
type input "500"
click at [489, 118] on div "Ingredient * Amount * Unit * Waste * .a-a{fill:#347362;}.b-a{fill:#fff;} Grams …" at bounding box center [300, 184] width 409 height 188
click at [486, 118] on icon at bounding box center [488, 119] width 6 height 9
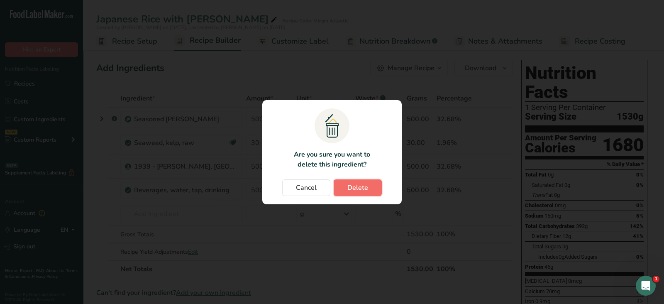
click at [347, 190] on button "Delete" at bounding box center [358, 187] width 48 height 17
type input "30"
type input "500"
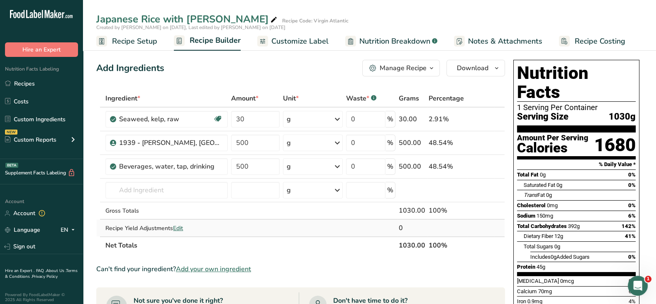
click at [181, 226] on span "Edit" at bounding box center [178, 228] width 10 height 8
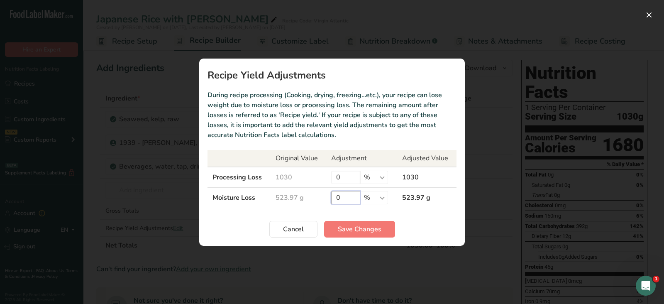
drag, startPoint x: 342, startPoint y: 196, endPoint x: 323, endPoint y: 193, distance: 18.9
click at [324, 194] on tr "Moisture Loss 523.97 g 0 % g kg mg mcg lb oz 523.97 g" at bounding box center [332, 197] width 249 height 20
type input "10"
click at [337, 230] on button "Save Changes" at bounding box center [359, 229] width 71 height 17
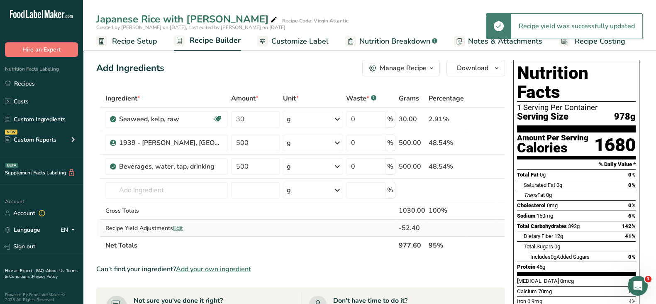
click at [181, 227] on span "Edit" at bounding box center [178, 228] width 10 height 8
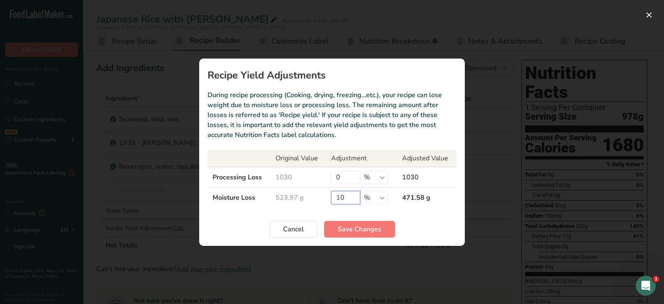
drag, startPoint x: 347, startPoint y: 200, endPoint x: 341, endPoint y: 199, distance: 5.9
click at [341, 199] on input "10" at bounding box center [345, 197] width 29 height 13
type input "15"
click at [348, 217] on section "Recipe Yield Adjustments During recipe processing (Cooking, drying, freezing…et…" at bounding box center [332, 152] width 266 height 187
click at [348, 222] on button "Save Changes" at bounding box center [359, 229] width 71 height 17
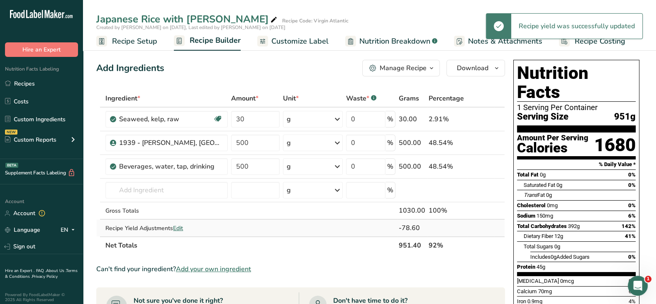
click at [176, 227] on span "Edit" at bounding box center [178, 228] width 10 height 8
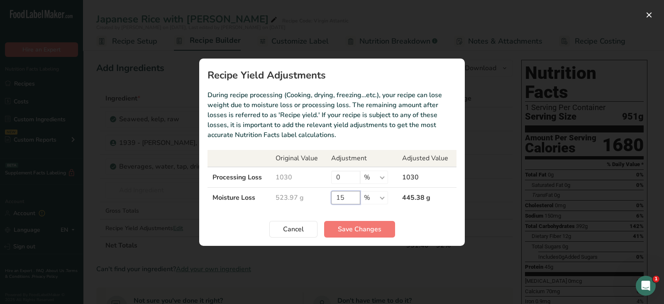
click at [341, 195] on input "15" at bounding box center [345, 197] width 29 height 13
type input "17"
click at [351, 228] on span "Save Changes" at bounding box center [360, 229] width 44 height 10
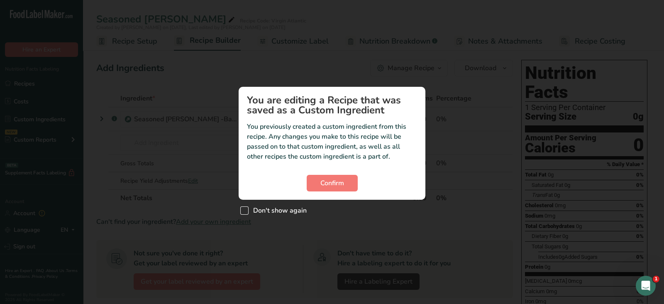
click at [274, 210] on span "Don't show again" at bounding box center [278, 210] width 58 height 8
click at [246, 210] on input "Don't show again" at bounding box center [242, 210] width 5 height 5
checkbox input "true"
click at [349, 175] on button "Confirm" at bounding box center [332, 183] width 51 height 17
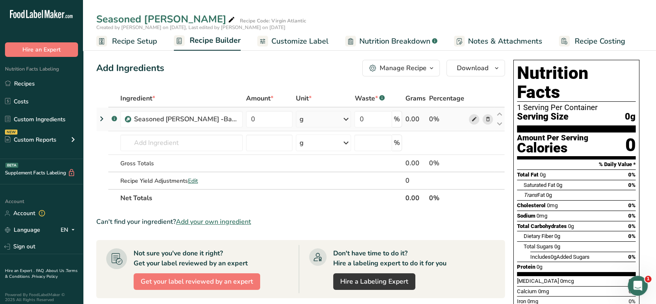
click at [471, 120] on icon at bounding box center [474, 119] width 6 height 9
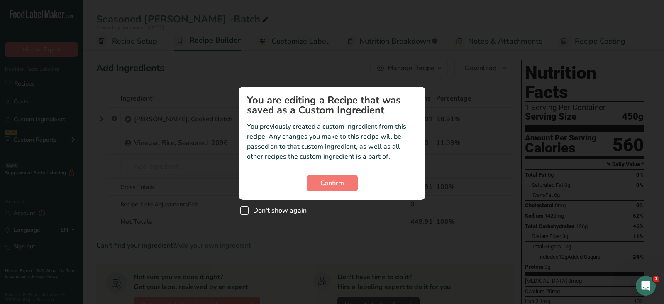
click at [281, 208] on span "Don't show again" at bounding box center [278, 210] width 58 height 8
click at [246, 208] on input "Don't show again" at bounding box center [242, 210] width 5 height 5
checkbox input "true"
click at [340, 182] on span "Confirm" at bounding box center [332, 183] width 24 height 10
click at [275, 208] on span "Don't show again" at bounding box center [278, 210] width 58 height 8
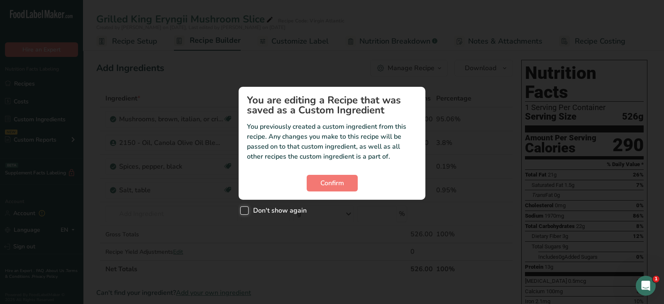
click at [246, 208] on input "Don't show again" at bounding box center [242, 210] width 5 height 5
checkbox input "true"
click at [328, 180] on span "Confirm" at bounding box center [332, 183] width 24 height 10
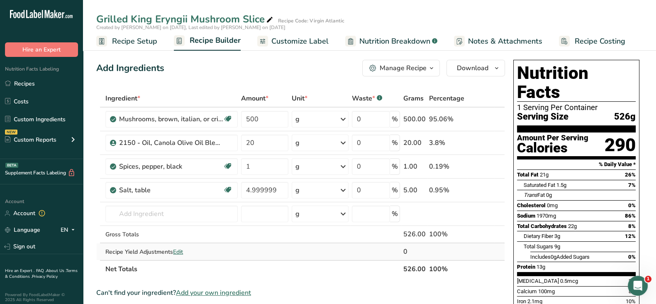
click at [180, 250] on span "Edit" at bounding box center [178, 252] width 10 height 8
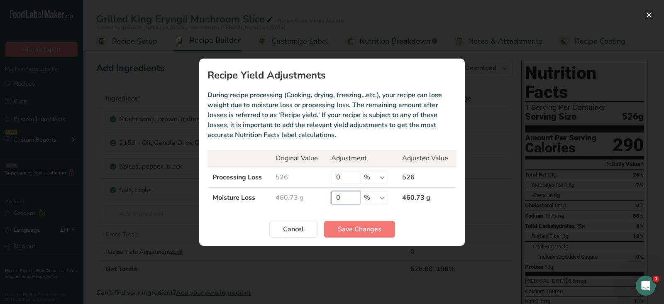
drag, startPoint x: 350, startPoint y: 195, endPoint x: 335, endPoint y: 195, distance: 15.8
click at [335, 195] on input "0" at bounding box center [345, 197] width 29 height 13
type input "30"
click at [359, 227] on span "Save Changes" at bounding box center [360, 229] width 44 height 10
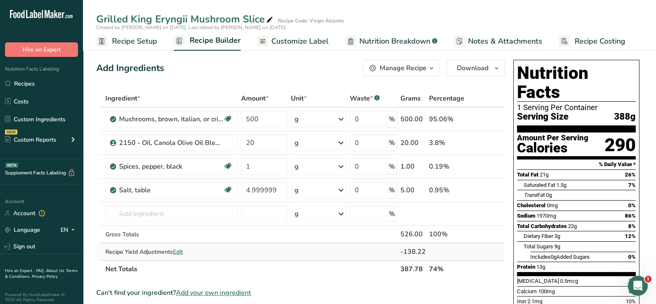
click at [180, 250] on span "Edit" at bounding box center [178, 252] width 10 height 8
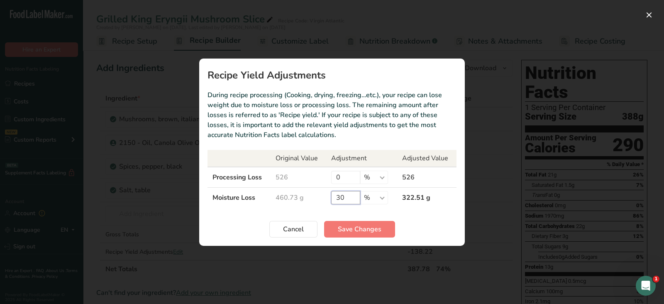
drag, startPoint x: 340, startPoint y: 197, endPoint x: 336, endPoint y: 197, distance: 4.6
click at [336, 197] on input "30" at bounding box center [345, 197] width 29 height 13
drag, startPoint x: 345, startPoint y: 196, endPoint x: 335, endPoint y: 196, distance: 10.0
click at [335, 196] on input "30" at bounding box center [345, 197] width 29 height 13
type input "25"
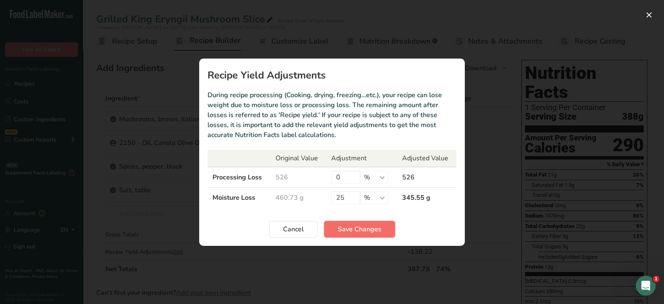
click at [340, 232] on span "Save Changes" at bounding box center [360, 229] width 44 height 10
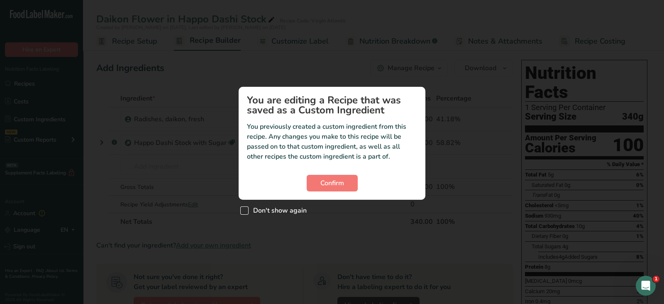
click at [251, 210] on span "Don't show again" at bounding box center [278, 210] width 58 height 8
click at [246, 210] on input "Don't show again" at bounding box center [242, 210] width 5 height 5
checkbox input "true"
click at [321, 183] on span "Confirm" at bounding box center [332, 183] width 24 height 10
click at [281, 210] on span "Don't show again" at bounding box center [278, 210] width 58 height 8
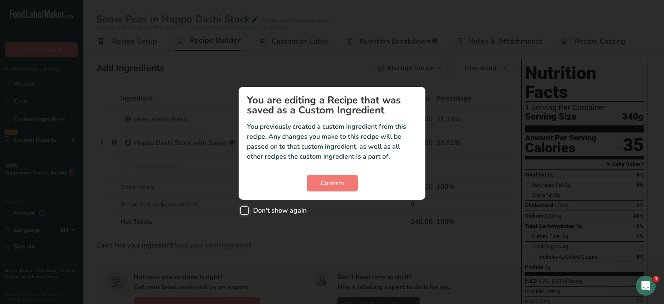
click at [246, 210] on input "Don't show again" at bounding box center [242, 210] width 5 height 5
checkbox input "true"
click at [338, 183] on span "Confirm" at bounding box center [332, 183] width 24 height 10
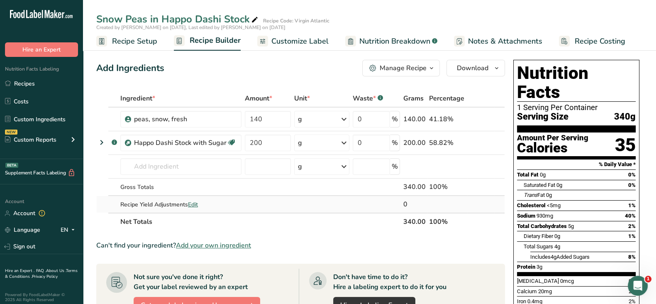
click at [197, 203] on span "Edit" at bounding box center [193, 204] width 10 height 8
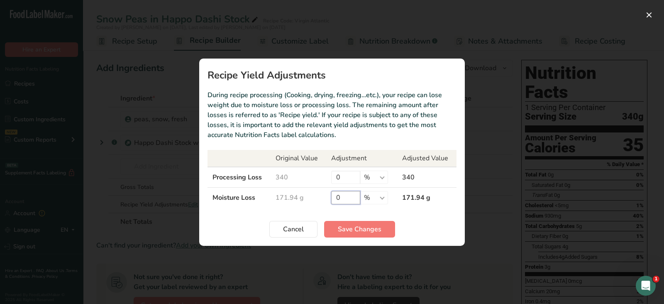
drag, startPoint x: 349, startPoint y: 198, endPoint x: 326, endPoint y: 196, distance: 22.9
click at [326, 196] on td "0 % g kg mg mcg lb oz" at bounding box center [361, 197] width 71 height 20
type input "50"
click at [364, 232] on span "Save Changes" at bounding box center [360, 229] width 44 height 10
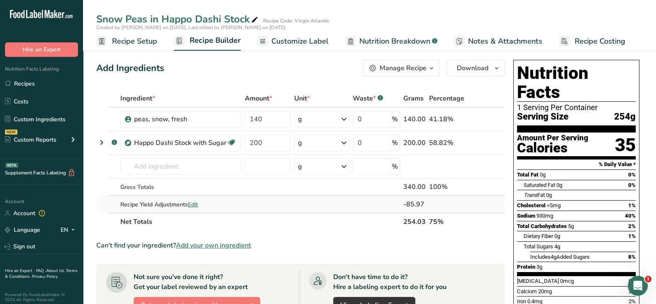
click at [193, 203] on span "Edit" at bounding box center [193, 204] width 10 height 8
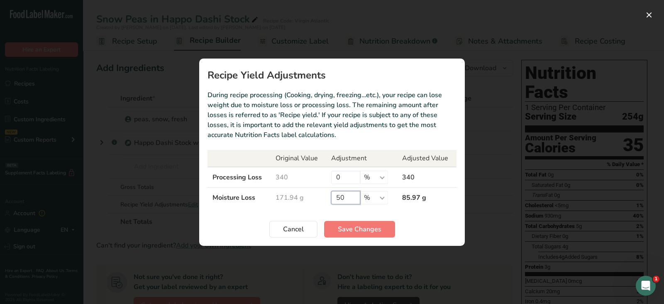
drag, startPoint x: 344, startPoint y: 198, endPoint x: 334, endPoint y: 198, distance: 10.4
click at [334, 198] on input "50" at bounding box center [345, 197] width 29 height 13
type input "80"
click at [361, 227] on span "Save Changes" at bounding box center [360, 229] width 44 height 10
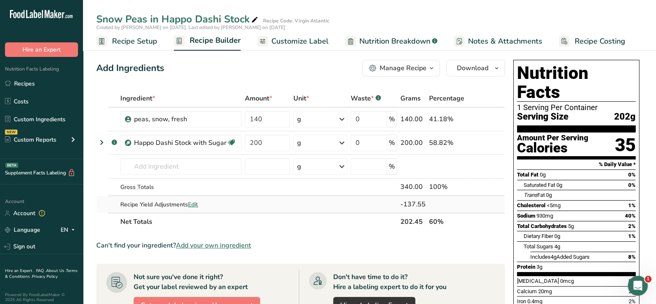
click at [193, 204] on span "Edit" at bounding box center [193, 204] width 10 height 8
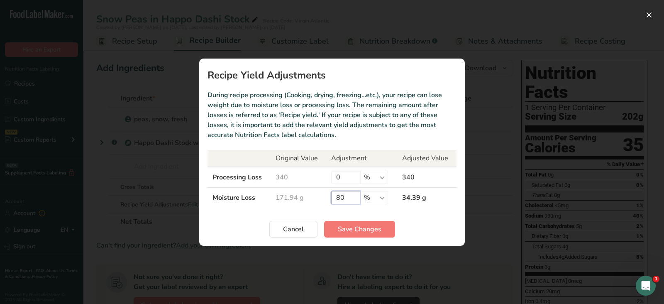
drag, startPoint x: 345, startPoint y: 198, endPoint x: 334, endPoint y: 197, distance: 11.2
click at [334, 197] on input "80" at bounding box center [345, 197] width 29 height 13
type input "90"
click at [348, 230] on span "Save Changes" at bounding box center [360, 229] width 44 height 10
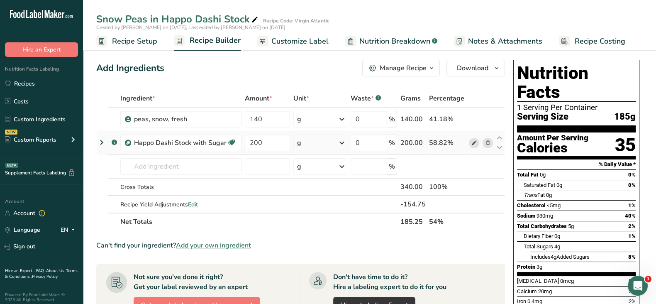
click at [470, 140] on span at bounding box center [474, 143] width 10 height 10
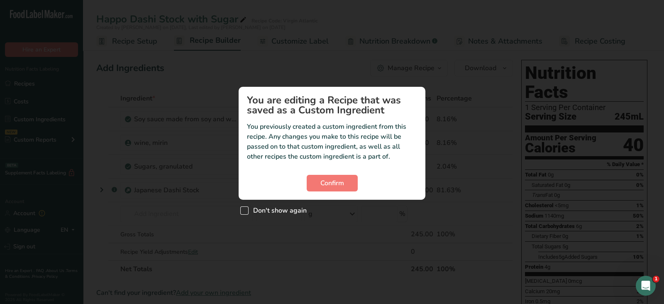
click at [272, 210] on span "Don't show again" at bounding box center [278, 210] width 58 height 8
click at [246, 210] on input "Don't show again" at bounding box center [242, 210] width 5 height 5
checkbox input "true"
click at [325, 180] on span "Confirm" at bounding box center [332, 183] width 24 height 10
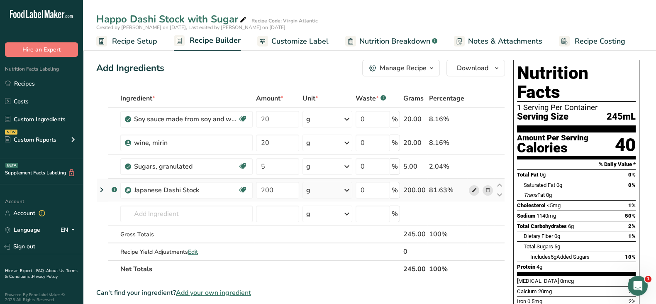
click at [474, 190] on icon at bounding box center [474, 190] width 6 height 9
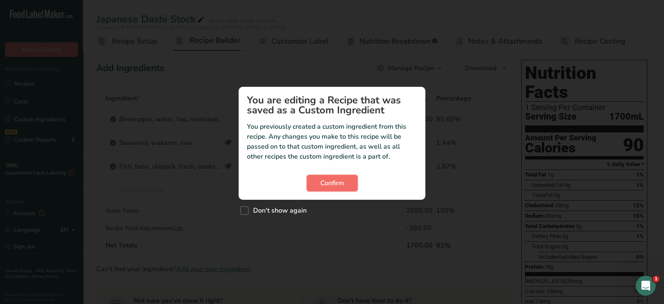
drag, startPoint x: 338, startPoint y: 182, endPoint x: 317, endPoint y: 192, distance: 23.8
click at [338, 182] on span "Confirm" at bounding box center [332, 183] width 24 height 10
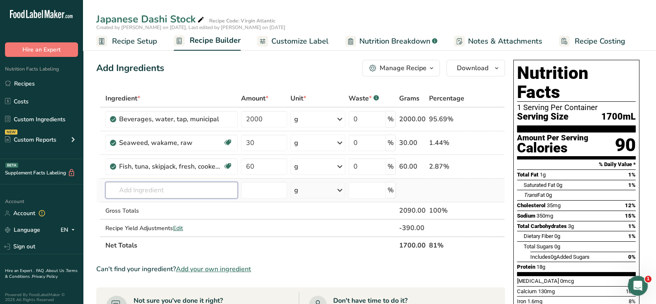
click at [189, 192] on input "text" at bounding box center [171, 190] width 132 height 17
click at [185, 185] on input "text" at bounding box center [171, 190] width 132 height 17
type input "n"
type input "b"
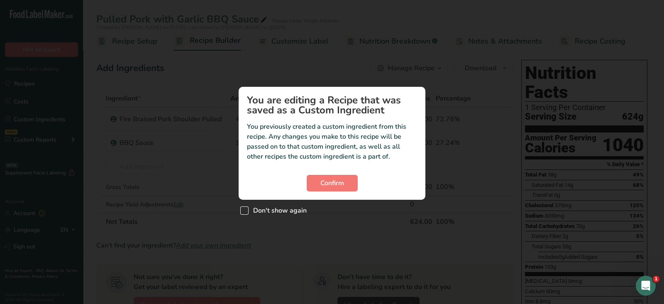
click at [278, 209] on span "Don't show again" at bounding box center [278, 210] width 58 height 8
click at [246, 209] on input "Don't show again" at bounding box center [242, 210] width 5 height 5
checkbox input "true"
click at [324, 183] on span "Confirm" at bounding box center [332, 183] width 24 height 10
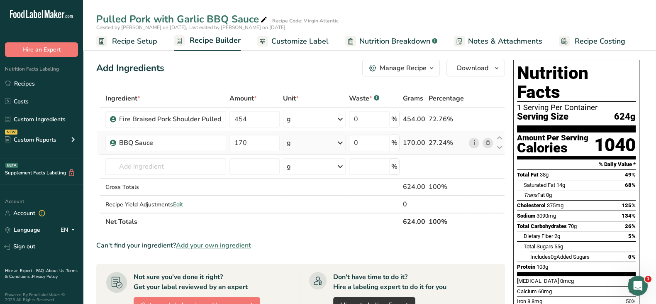
click at [474, 142] on link "i" at bounding box center [474, 143] width 10 height 10
click at [24, 76] on link "Recipes" at bounding box center [41, 84] width 83 height 16
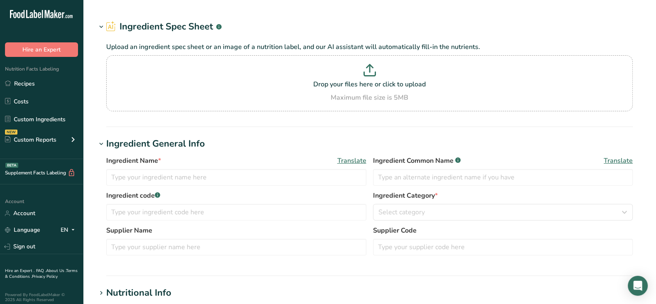
type input "BBQ Sauce"
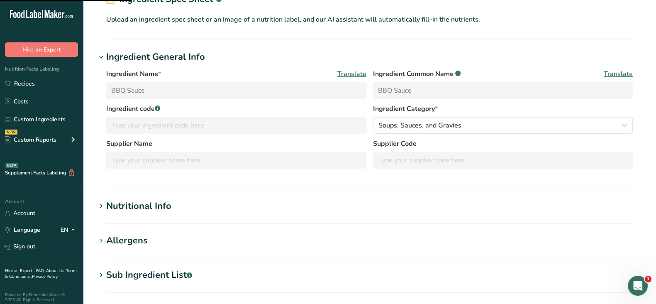
scroll to position [103, 0]
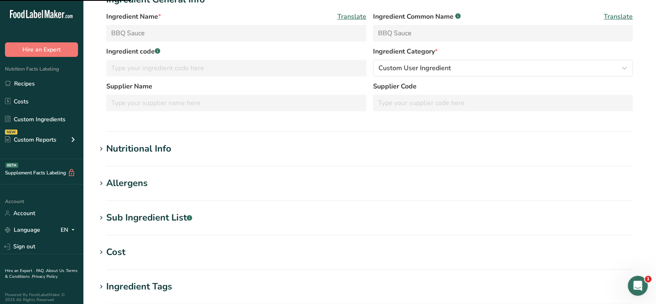
click at [154, 144] on div "Nutritional Info" at bounding box center [138, 149] width 65 height 14
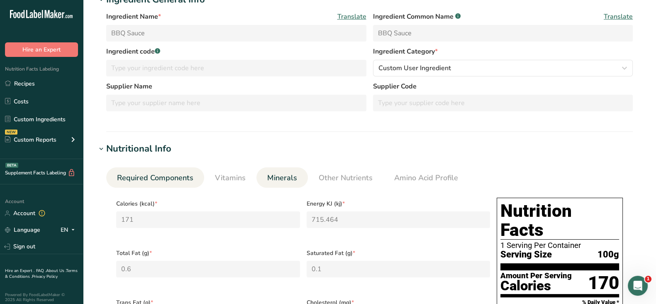
scroll to position [207, 0]
